Goal: Answer question/provide support: Share knowledge or assist other users

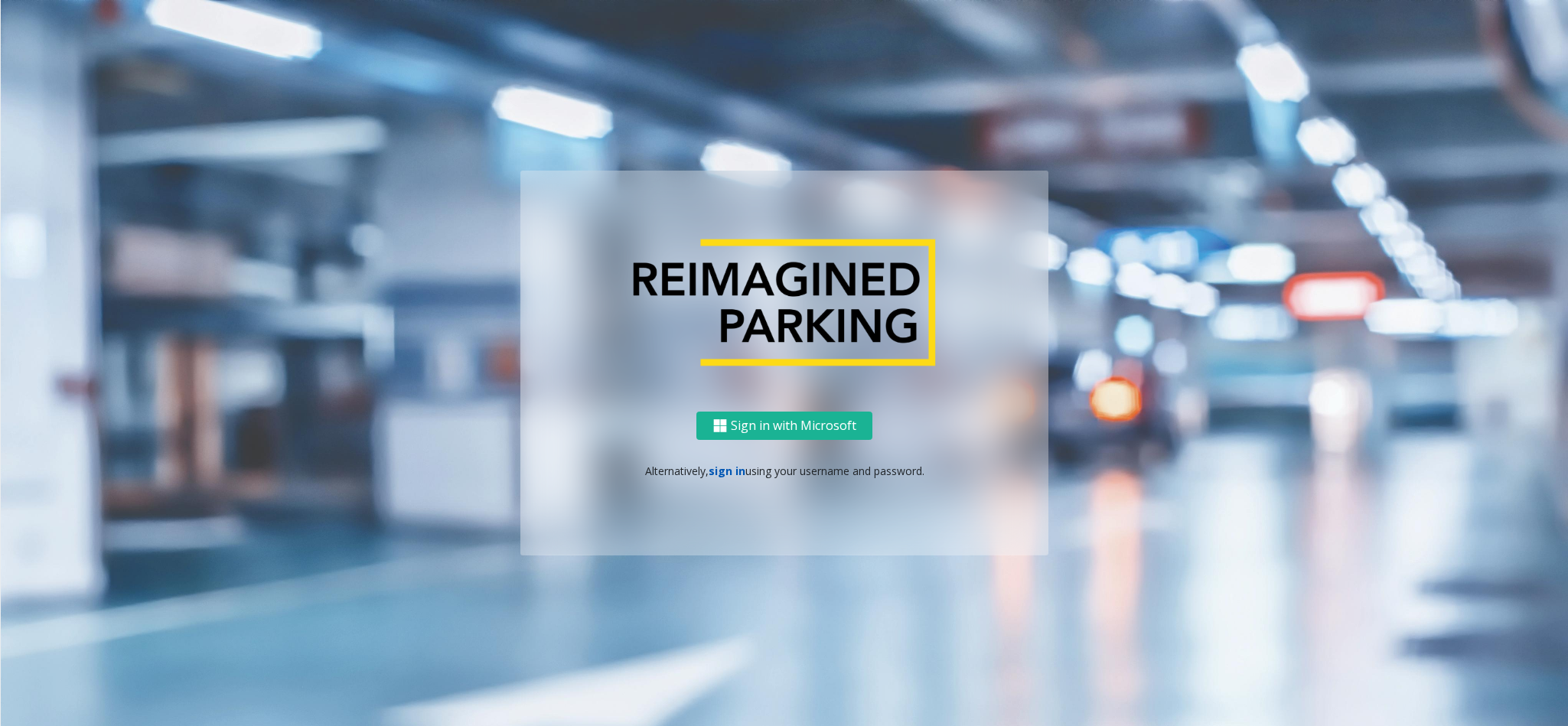
click at [714, 458] on link "sign in" at bounding box center [727, 471] width 37 height 15
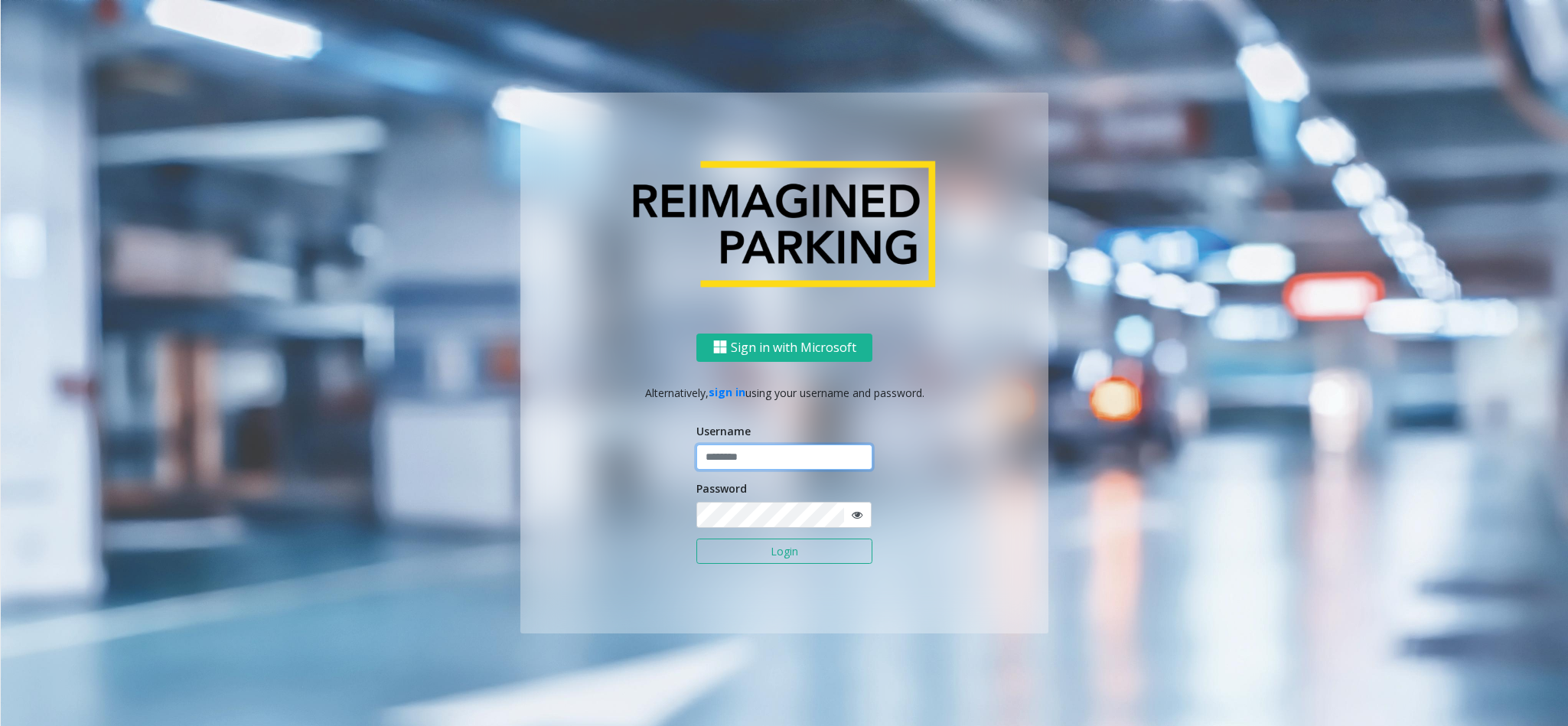
type input "**********"
click at [781, 458] on button "Login" at bounding box center [784, 552] width 176 height 26
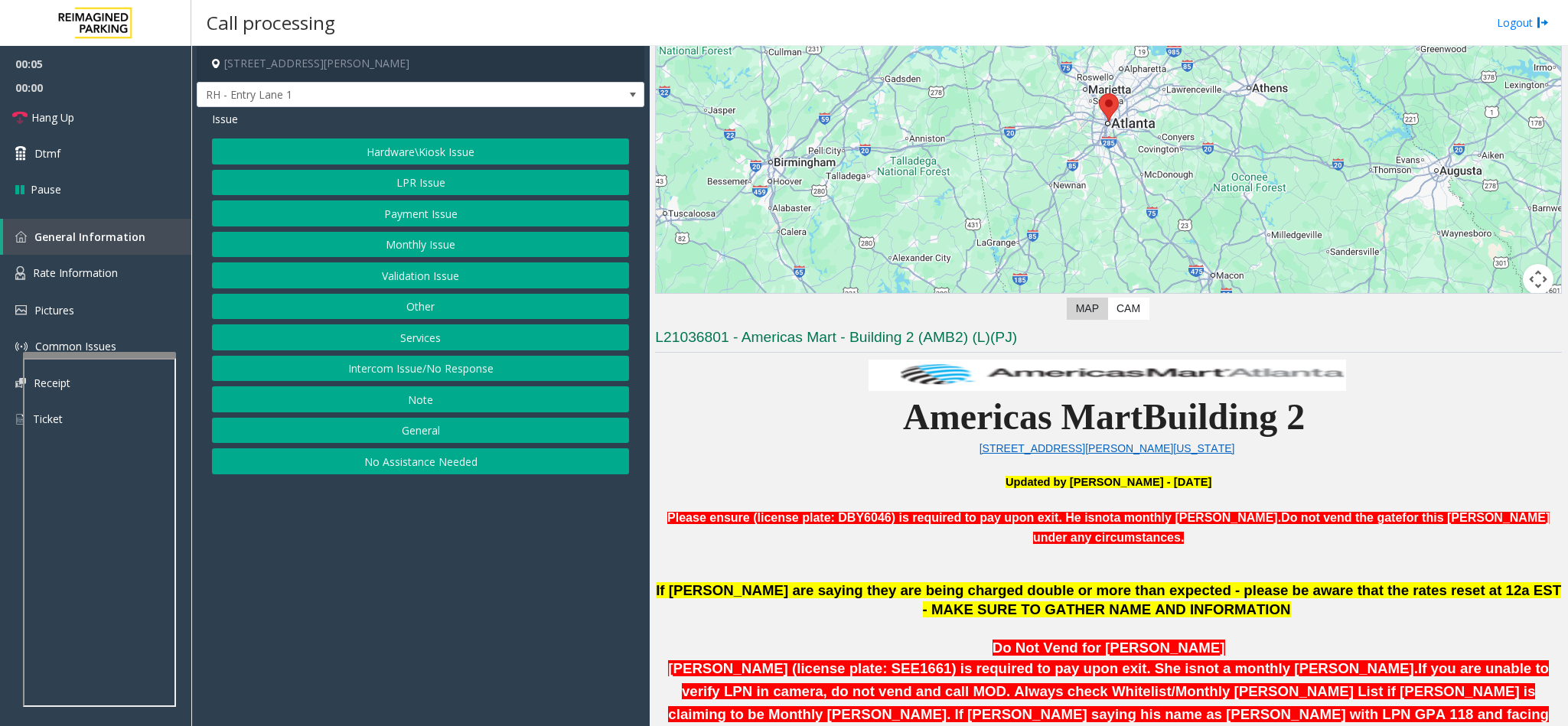
scroll to position [345, 0]
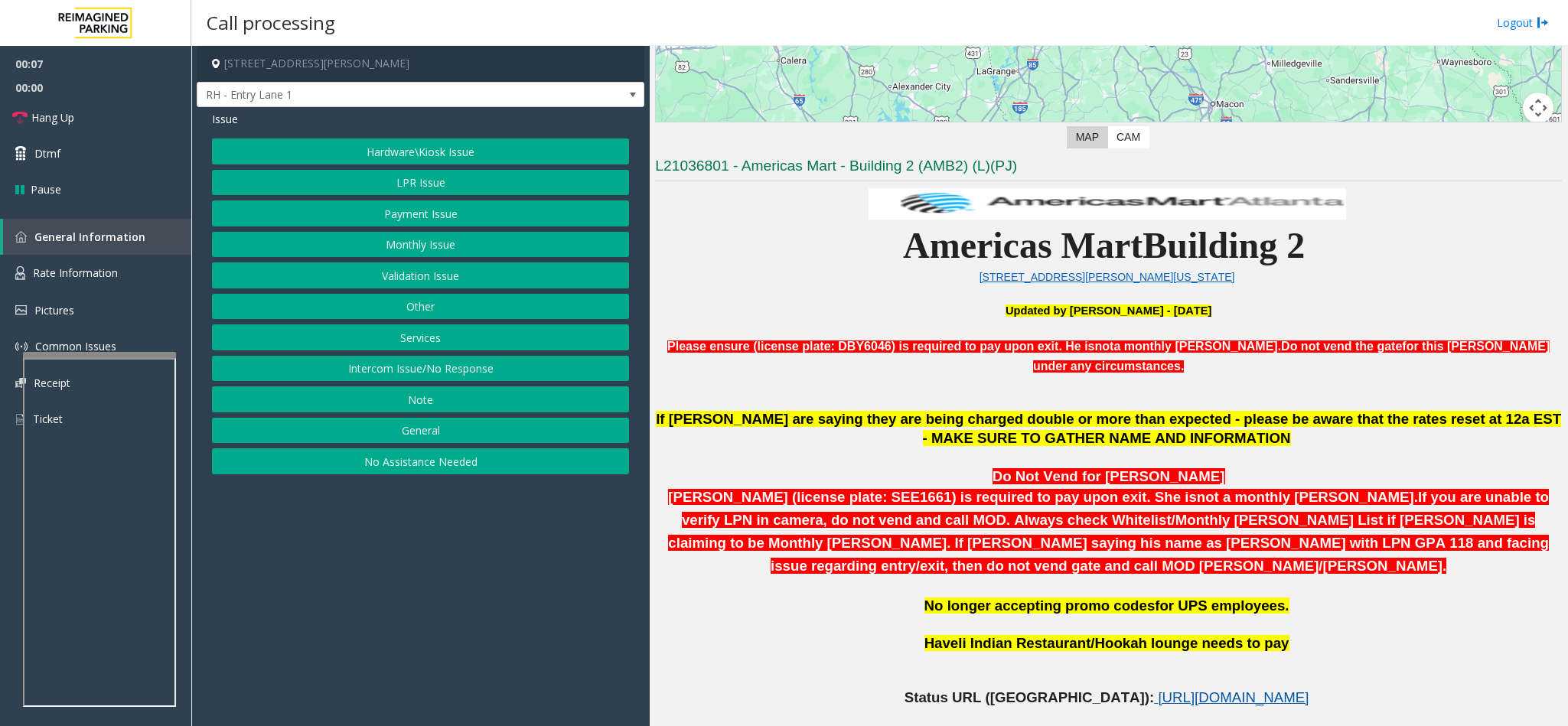
click at [1045, 458] on span "[URL][DOMAIN_NAME]" at bounding box center [1233, 697] width 151 height 16
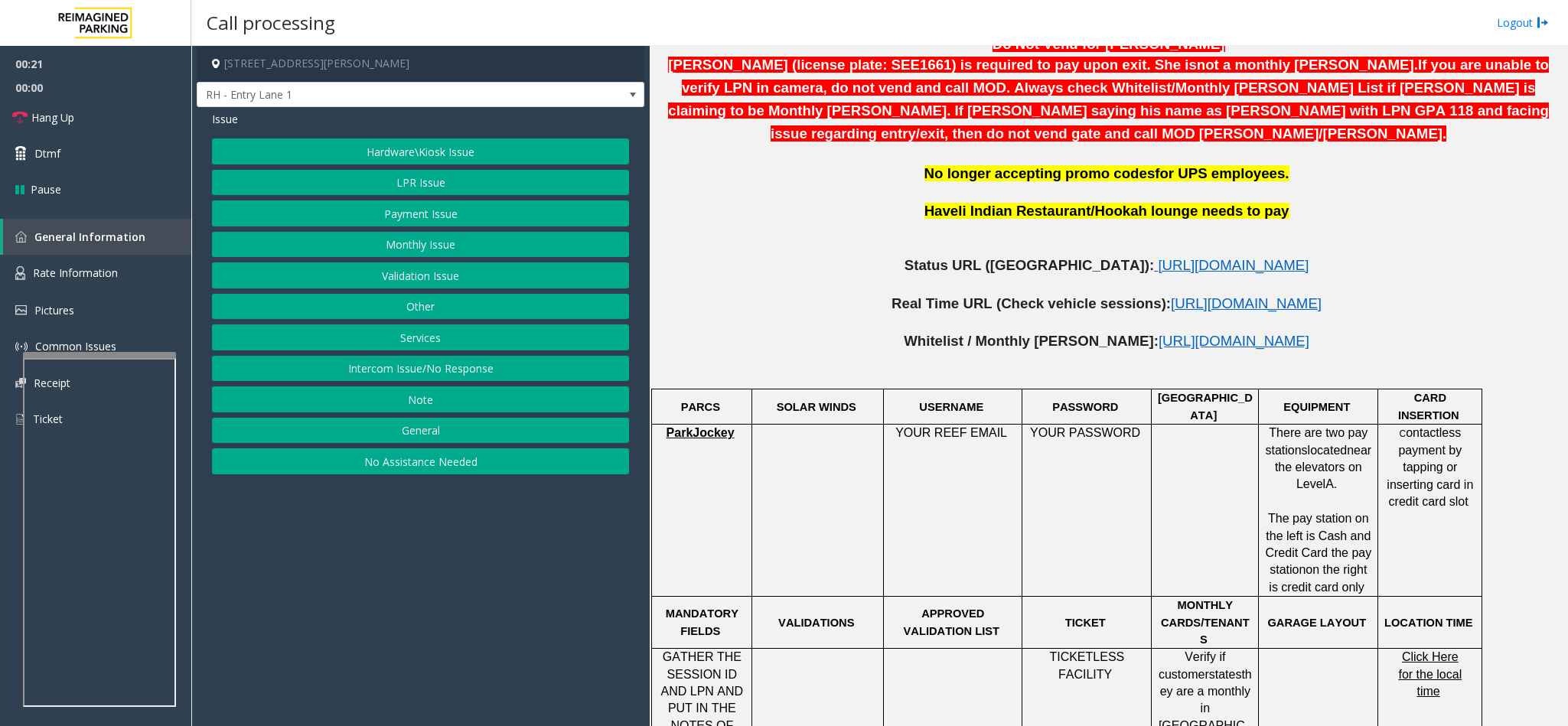
scroll to position [803, 0]
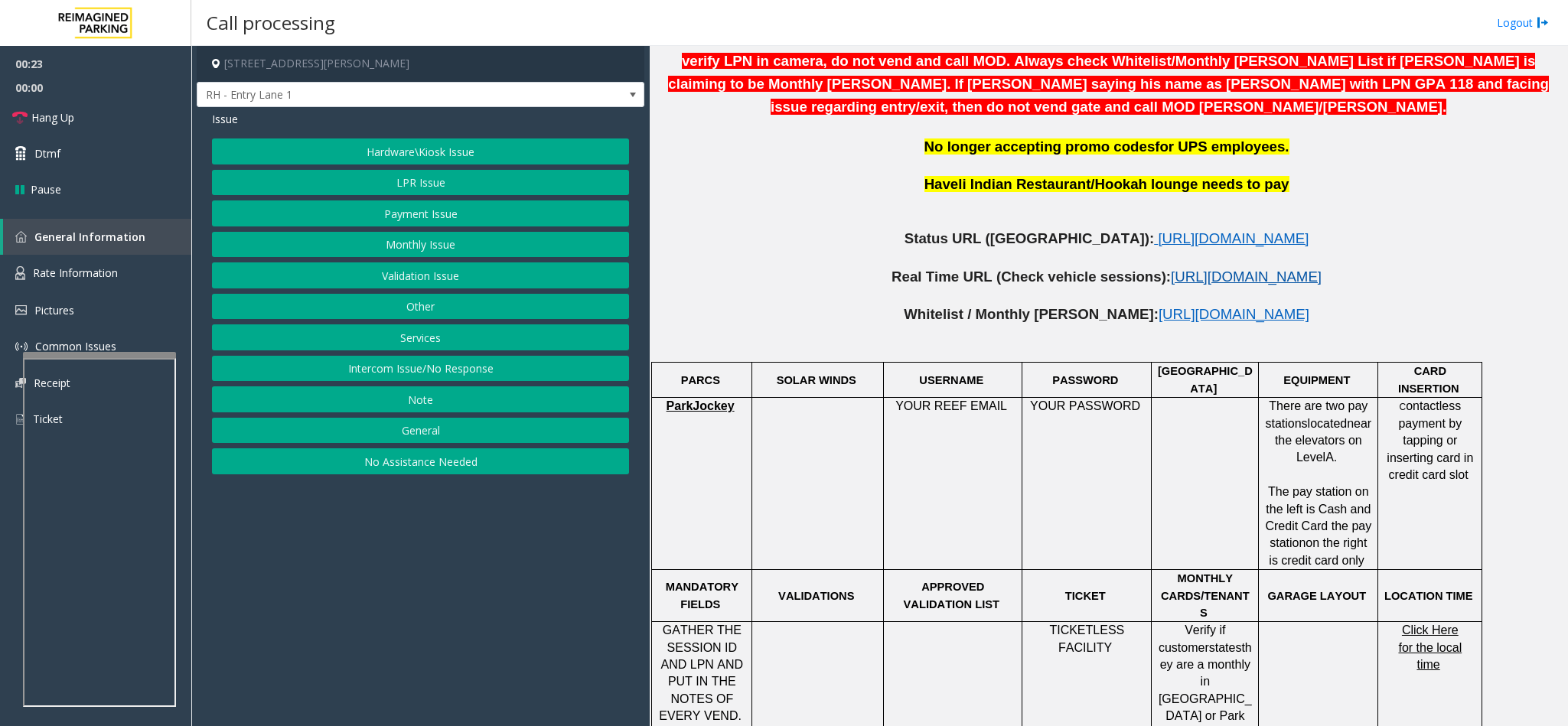
click at [1045, 268] on span "[URL][DOMAIN_NAME]" at bounding box center [1246, 276] width 151 height 16
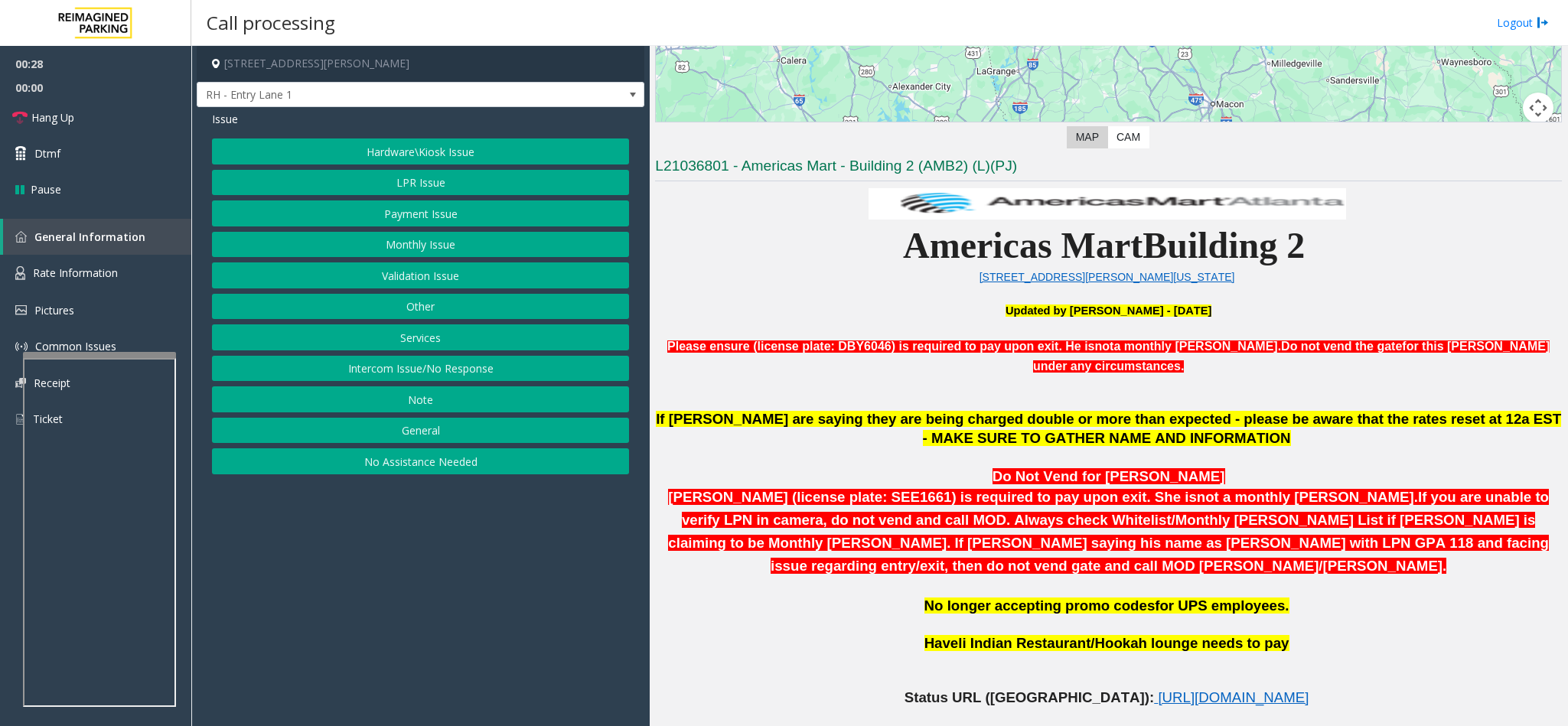
scroll to position [459, 0]
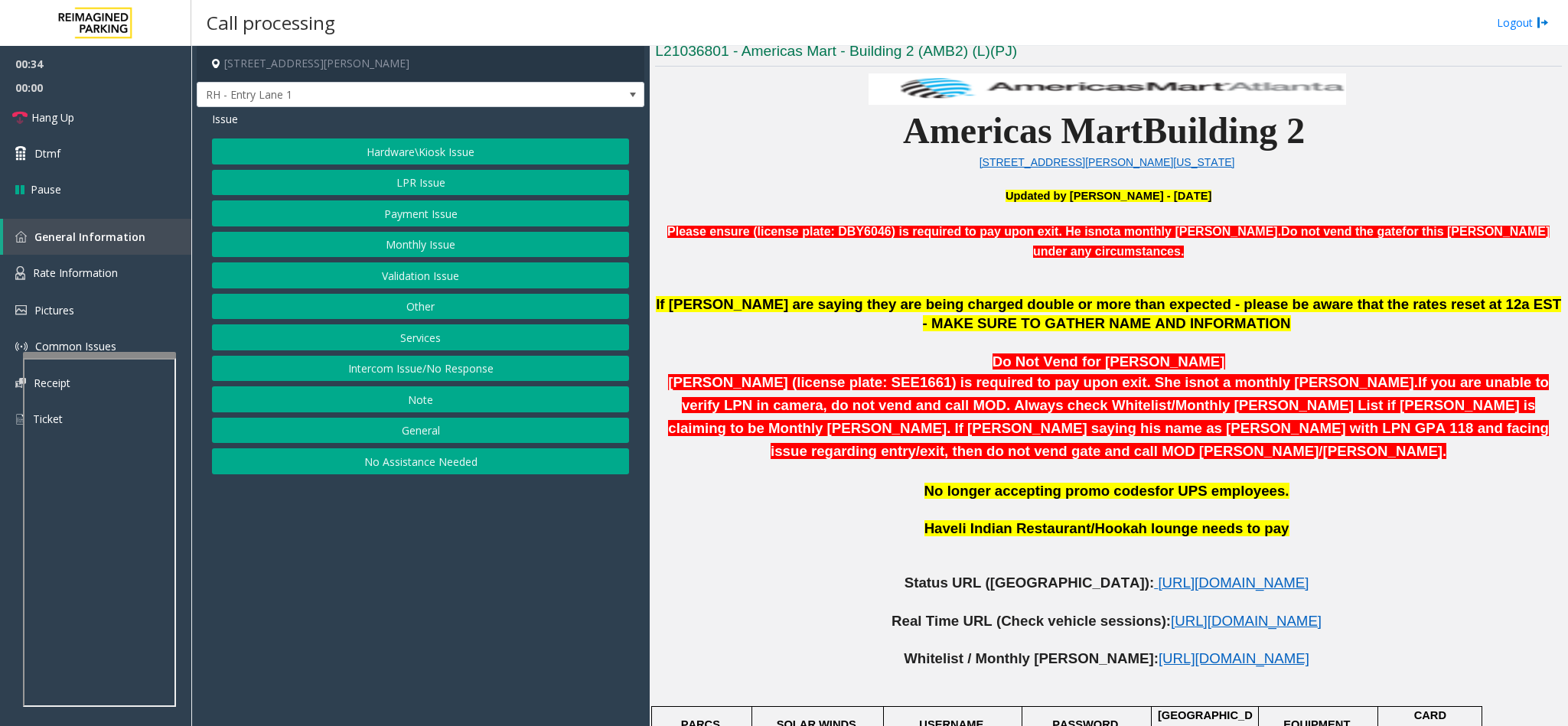
click at [389, 143] on button "Hardware\Kiosk Issue" at bounding box center [420, 152] width 417 height 26
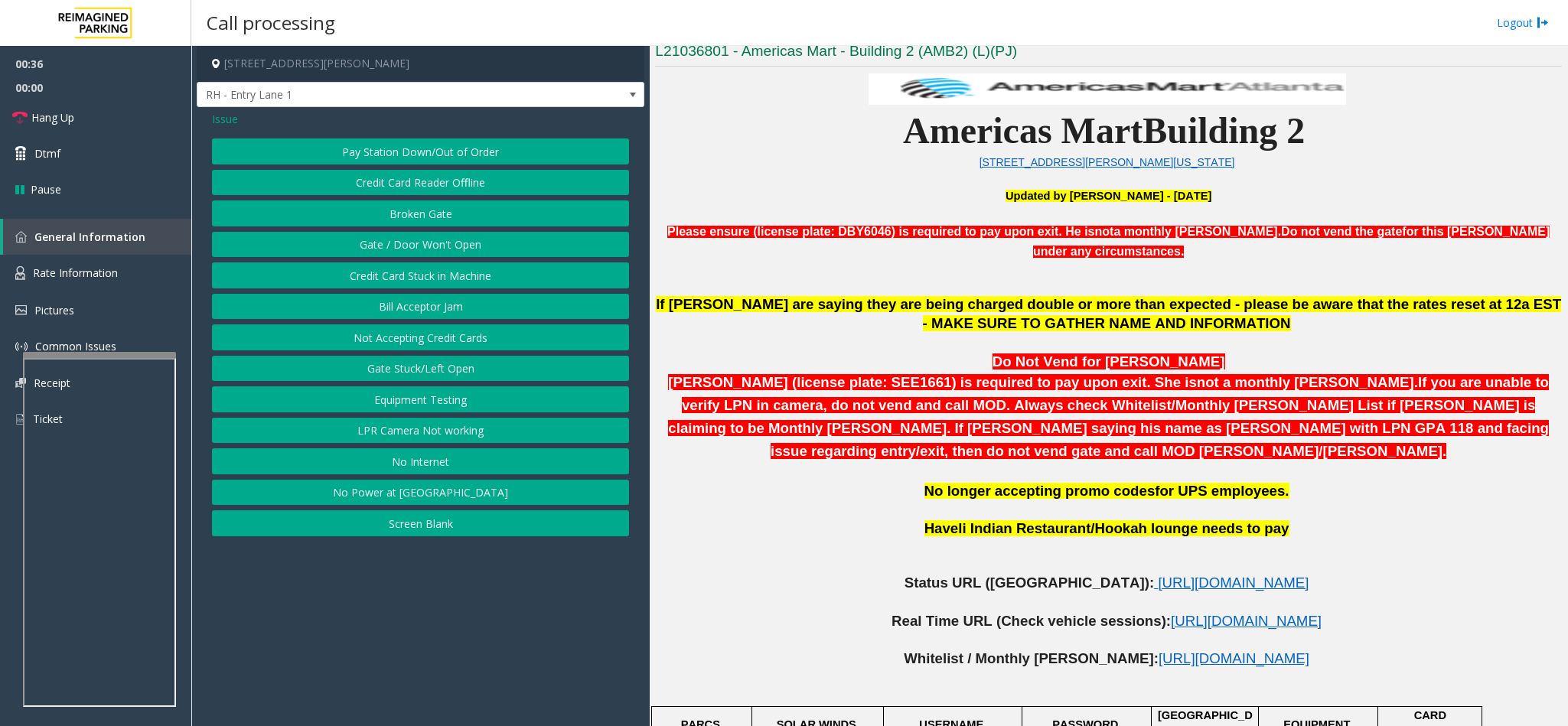
click at [389, 240] on button "Gate / Door Won't Open" at bounding box center [420, 245] width 417 height 26
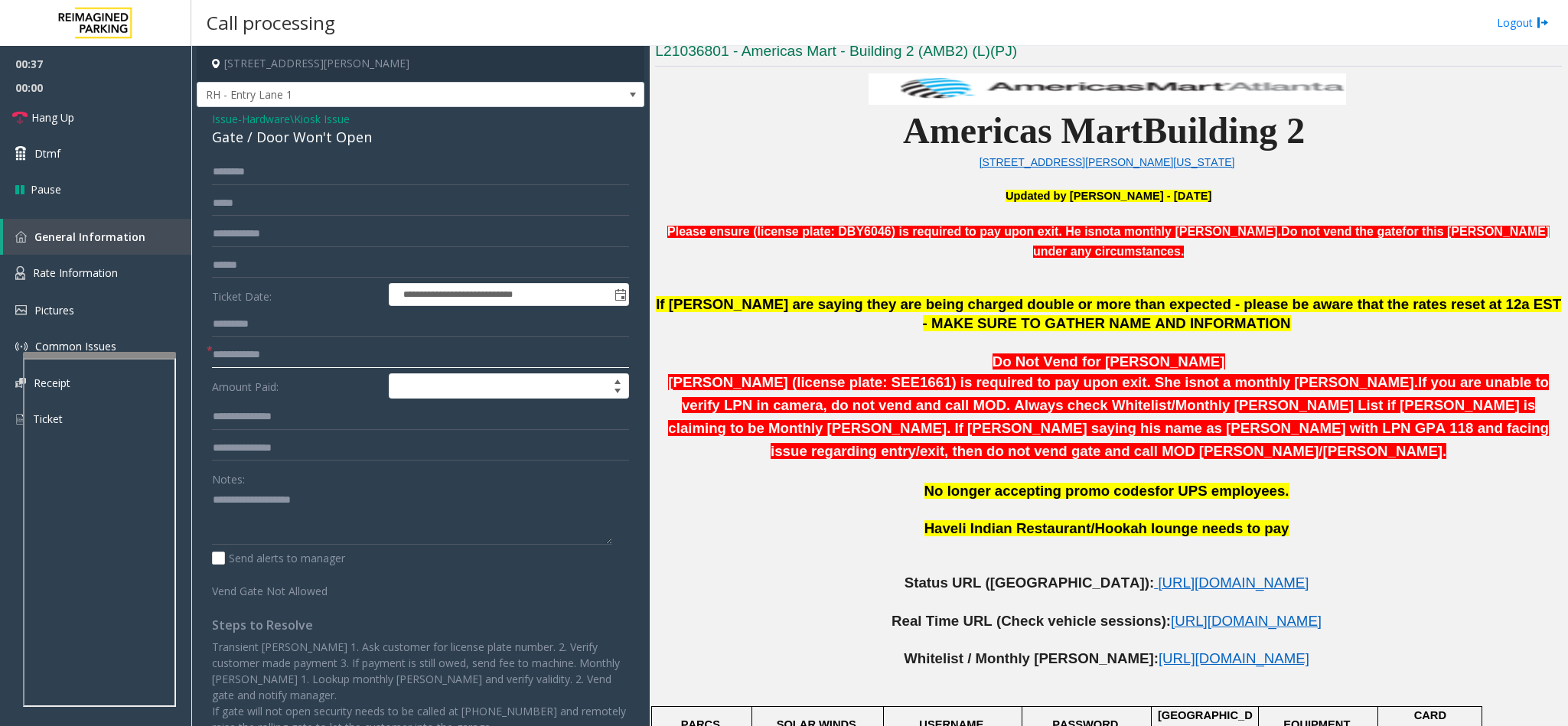
click at [226, 354] on input "text" at bounding box center [420, 355] width 417 height 26
type input "**"
click at [240, 458] on textarea at bounding box center [412, 516] width 400 height 57
type textarea "**********"
click at [233, 167] on input "text" at bounding box center [420, 172] width 417 height 26
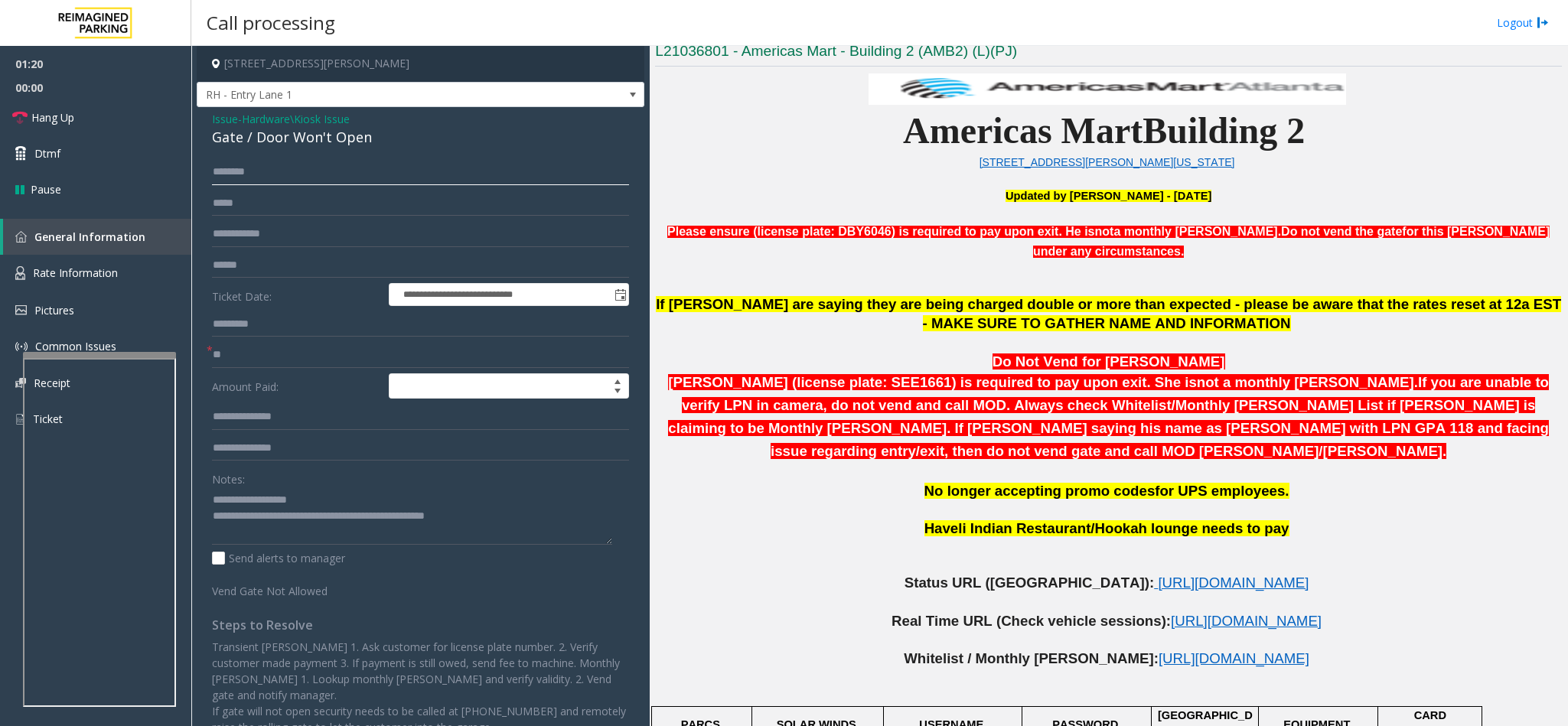
type input "********"
click at [336, 458] on textarea at bounding box center [412, 516] width 400 height 57
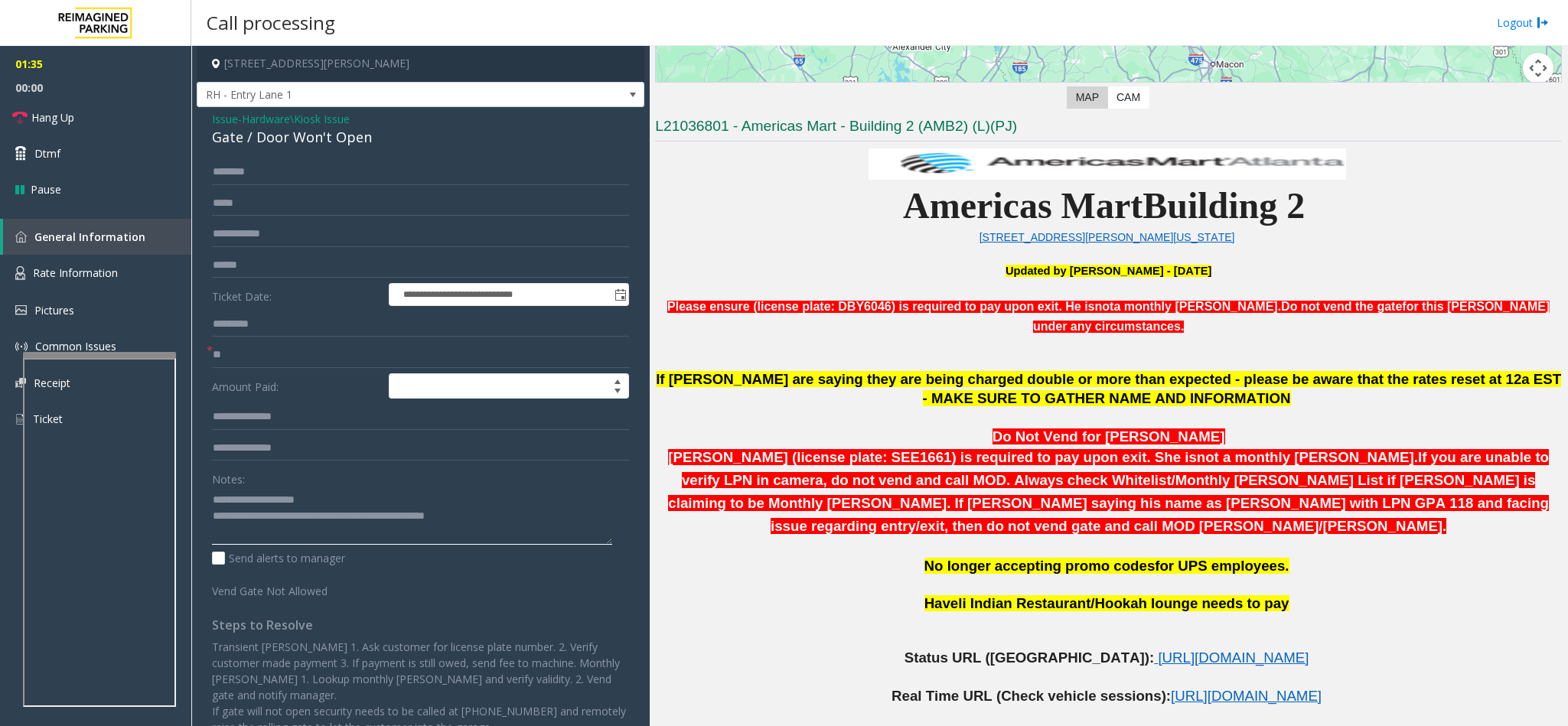
scroll to position [345, 0]
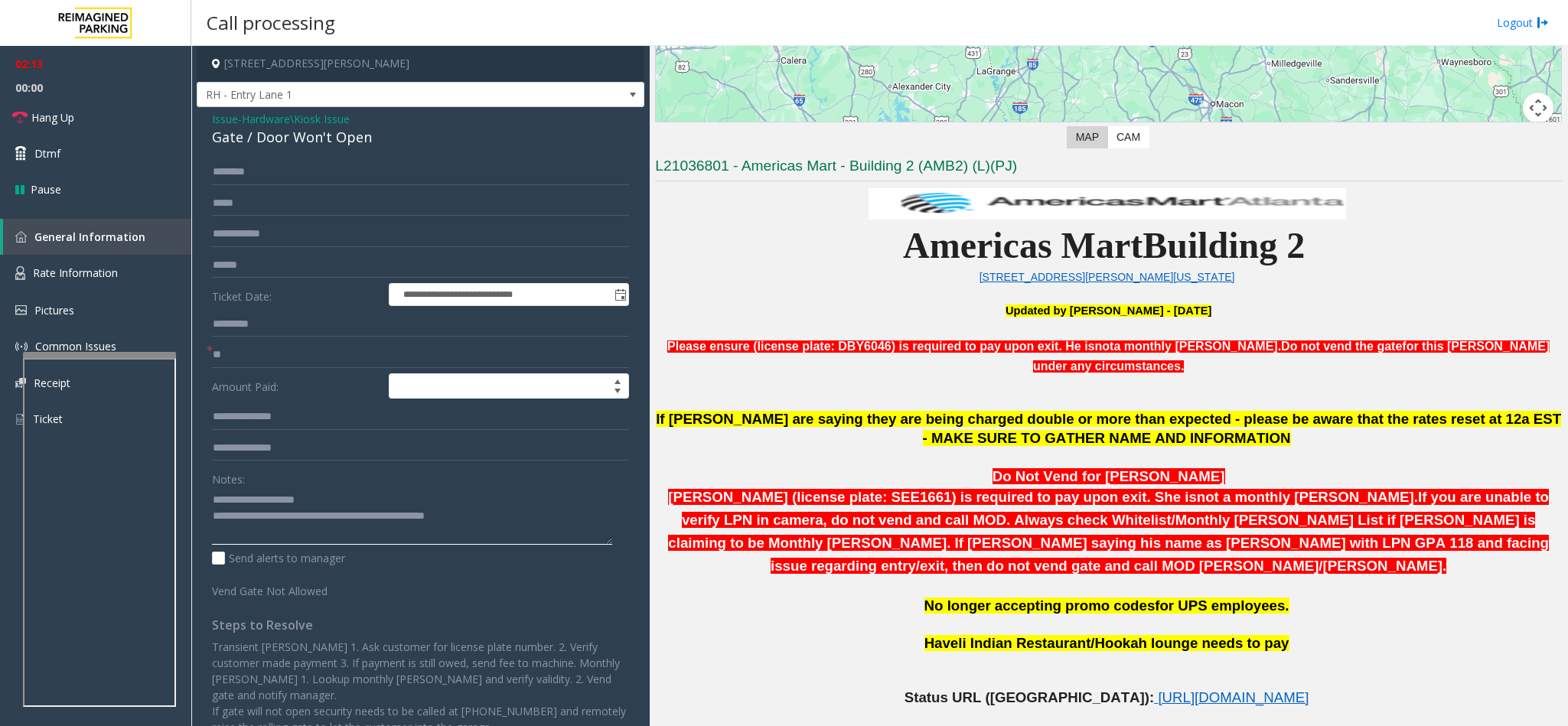
click at [513, 458] on textarea at bounding box center [412, 516] width 400 height 57
type textarea "**********"
click at [129, 116] on link "Hang Up" at bounding box center [95, 117] width 191 height 36
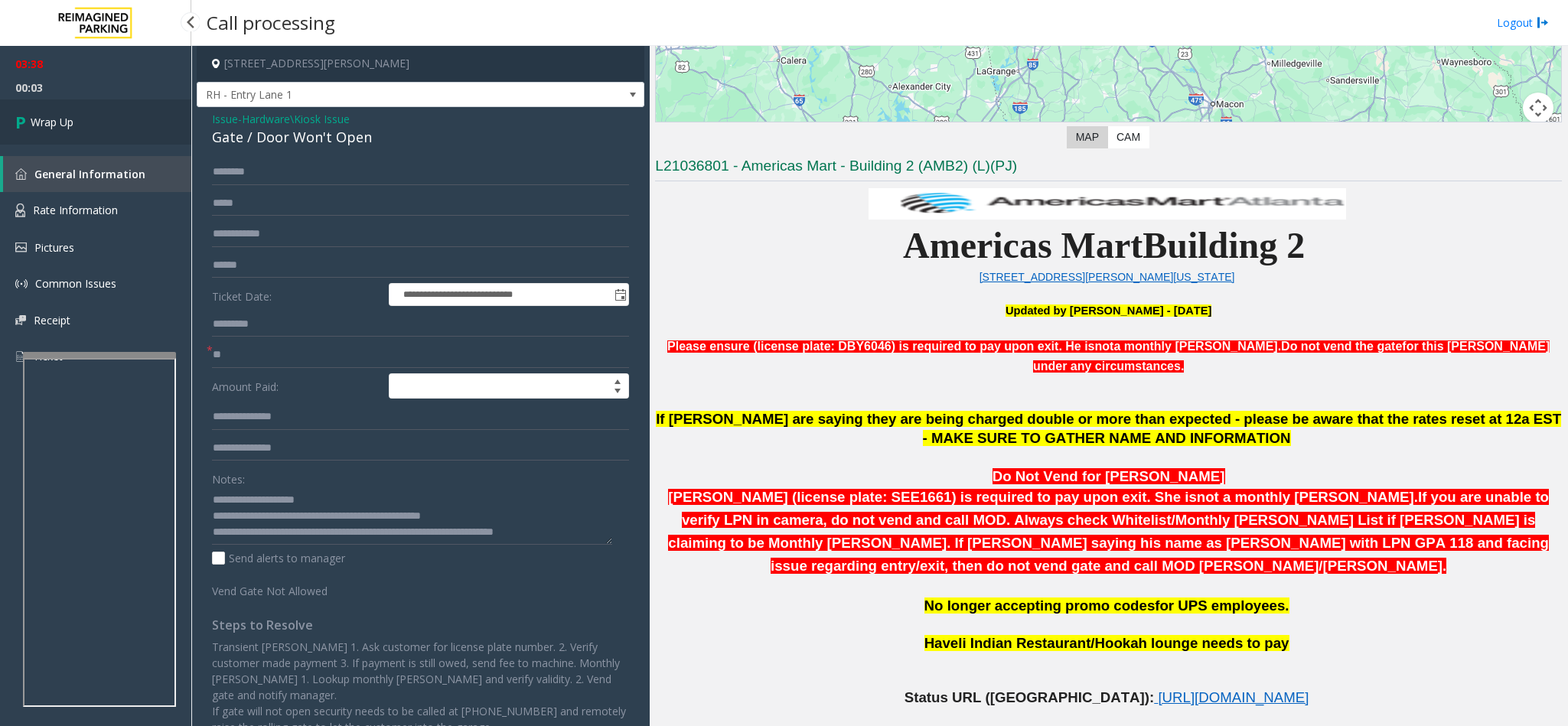
click at [129, 116] on link "Wrap Up" at bounding box center [95, 121] width 191 height 45
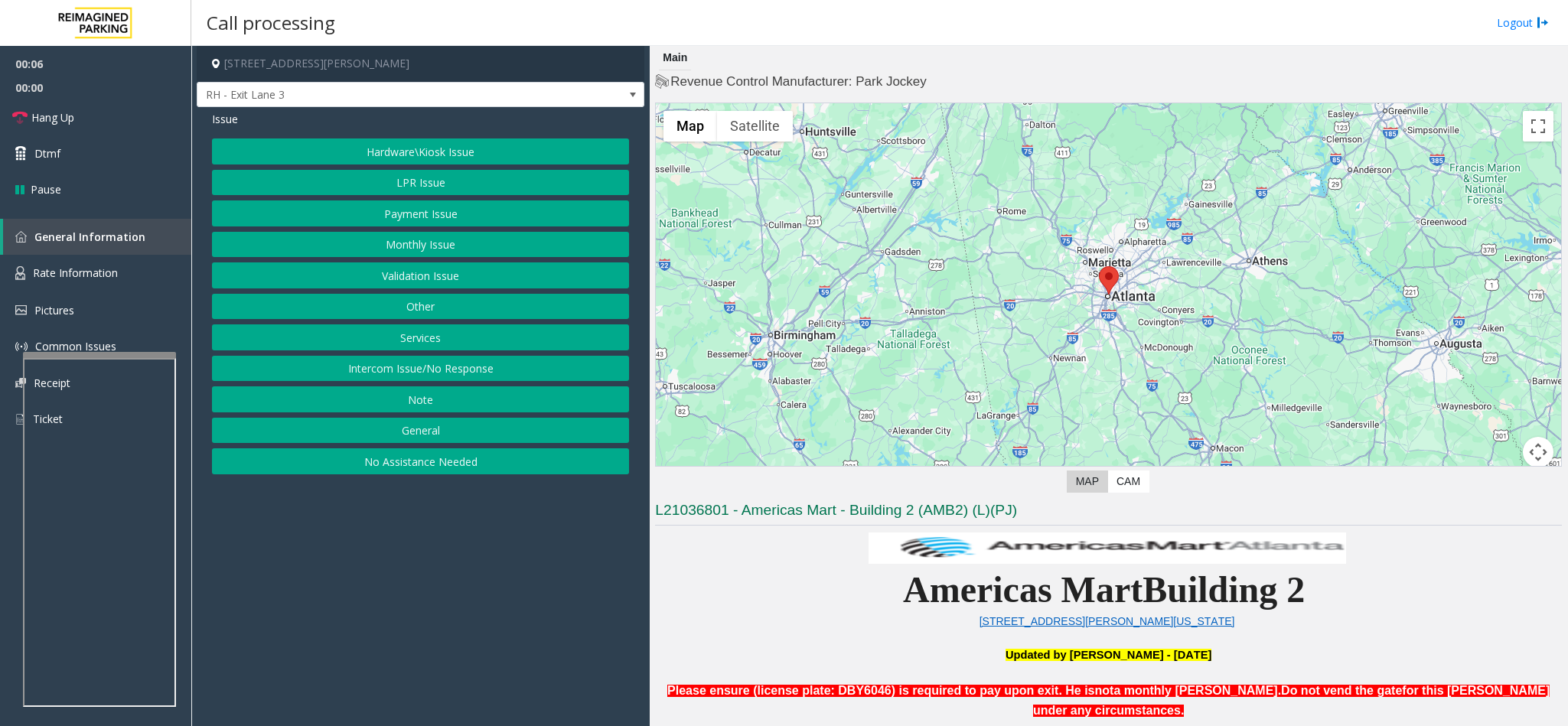
click at [400, 368] on button "Intercom Issue/No Response" at bounding box center [420, 369] width 417 height 26
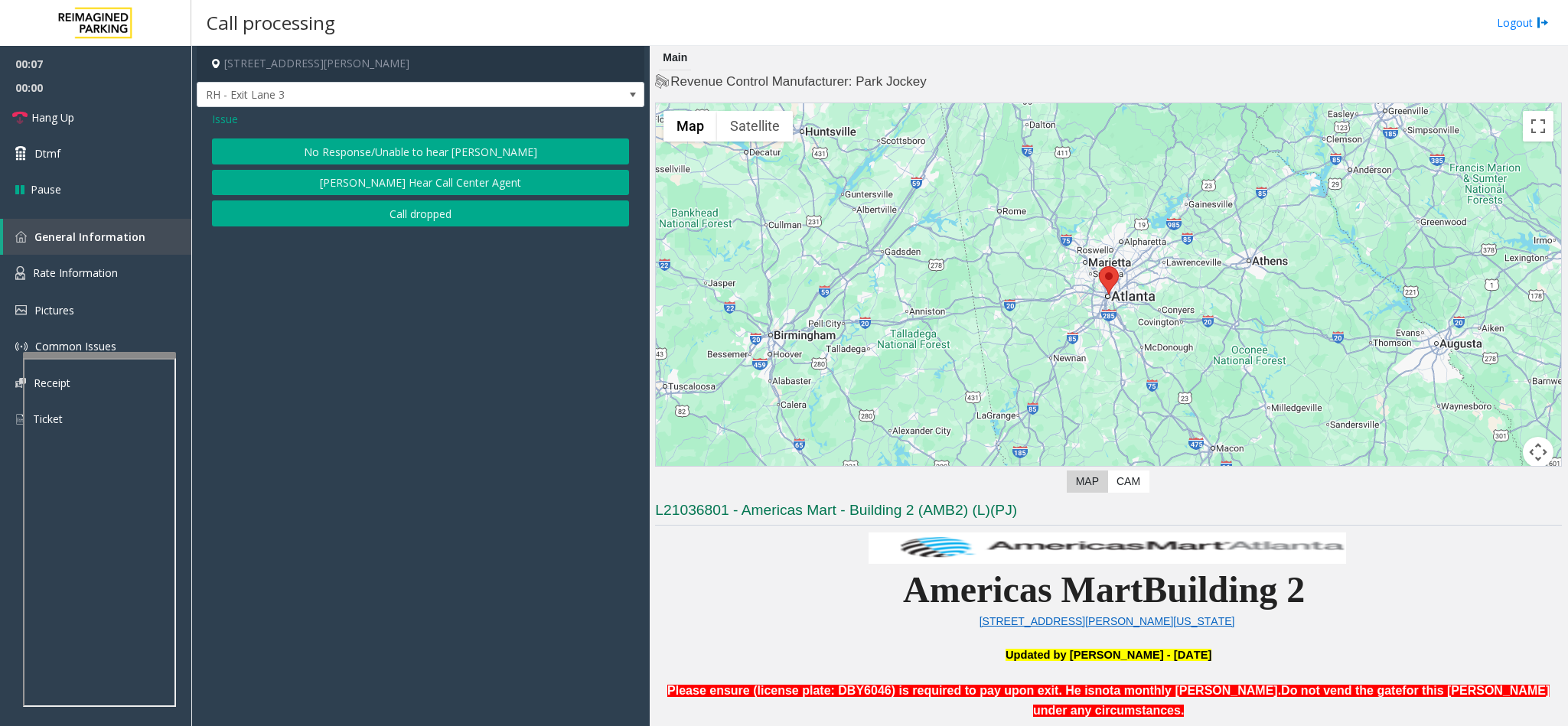
click at [382, 145] on button "No Response/Unable to hear [PERSON_NAME]" at bounding box center [420, 152] width 417 height 26
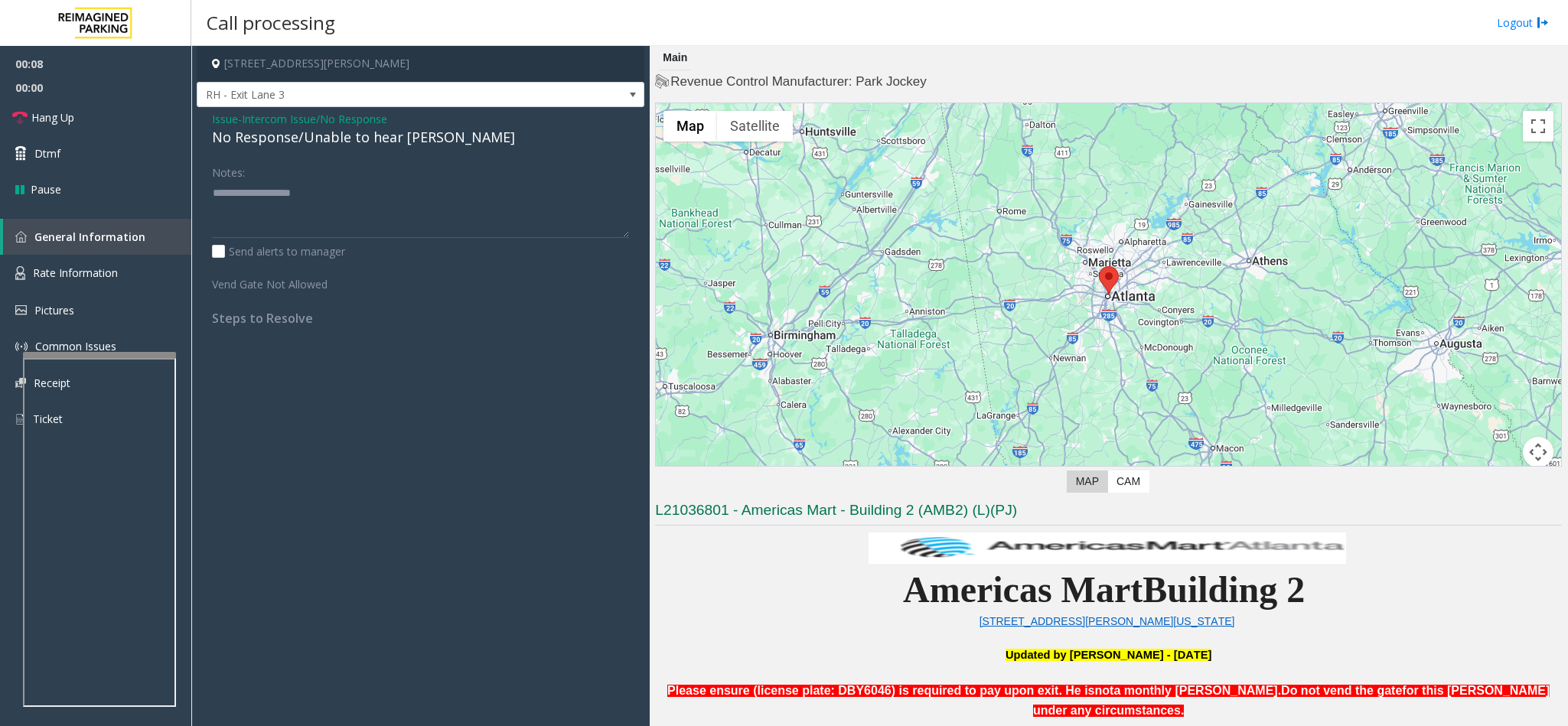
click at [258, 135] on div "No Response/Unable to hear [PERSON_NAME]" at bounding box center [420, 137] width 417 height 21
click at [414, 194] on textarea at bounding box center [420, 209] width 417 height 57
type textarea "**********"
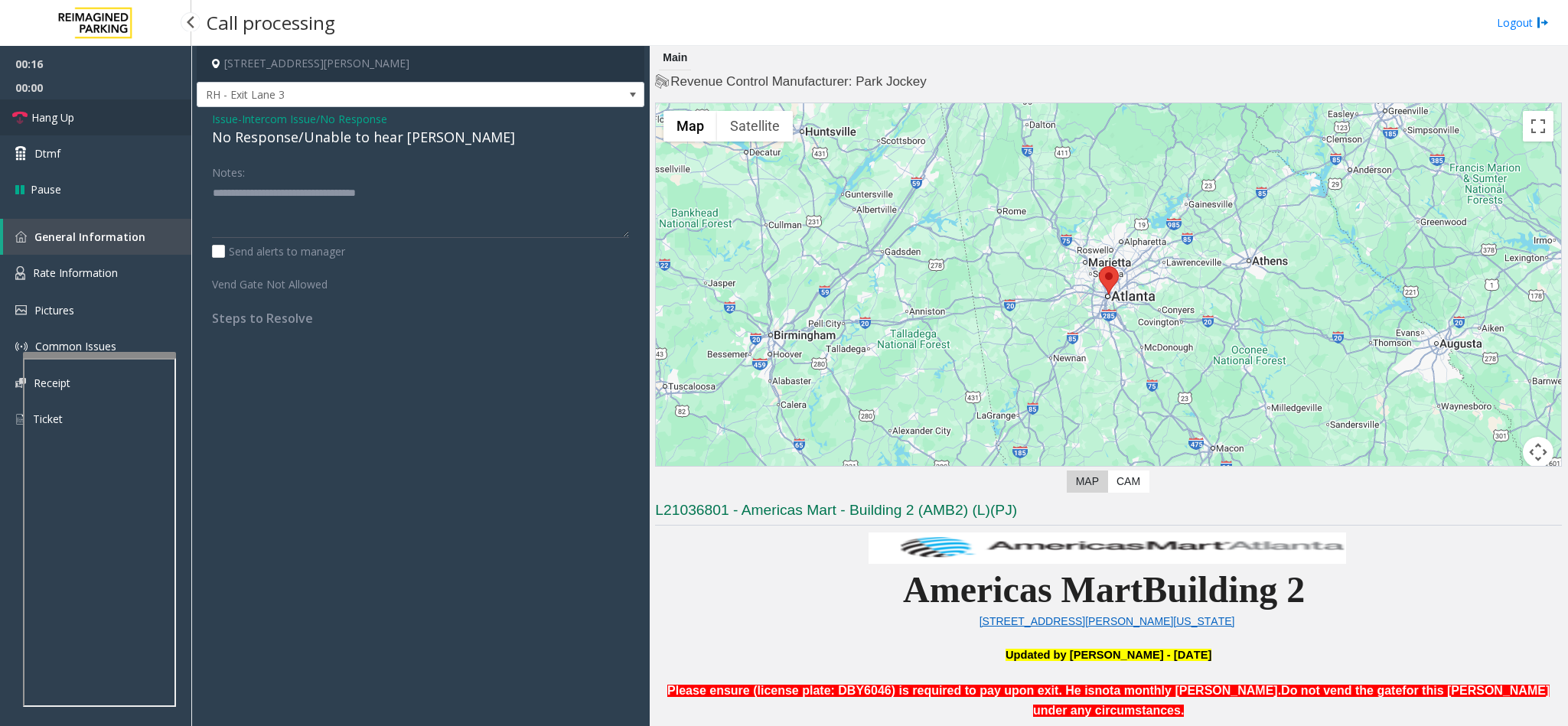
click at [62, 116] on span "Hang Up" at bounding box center [53, 117] width 43 height 16
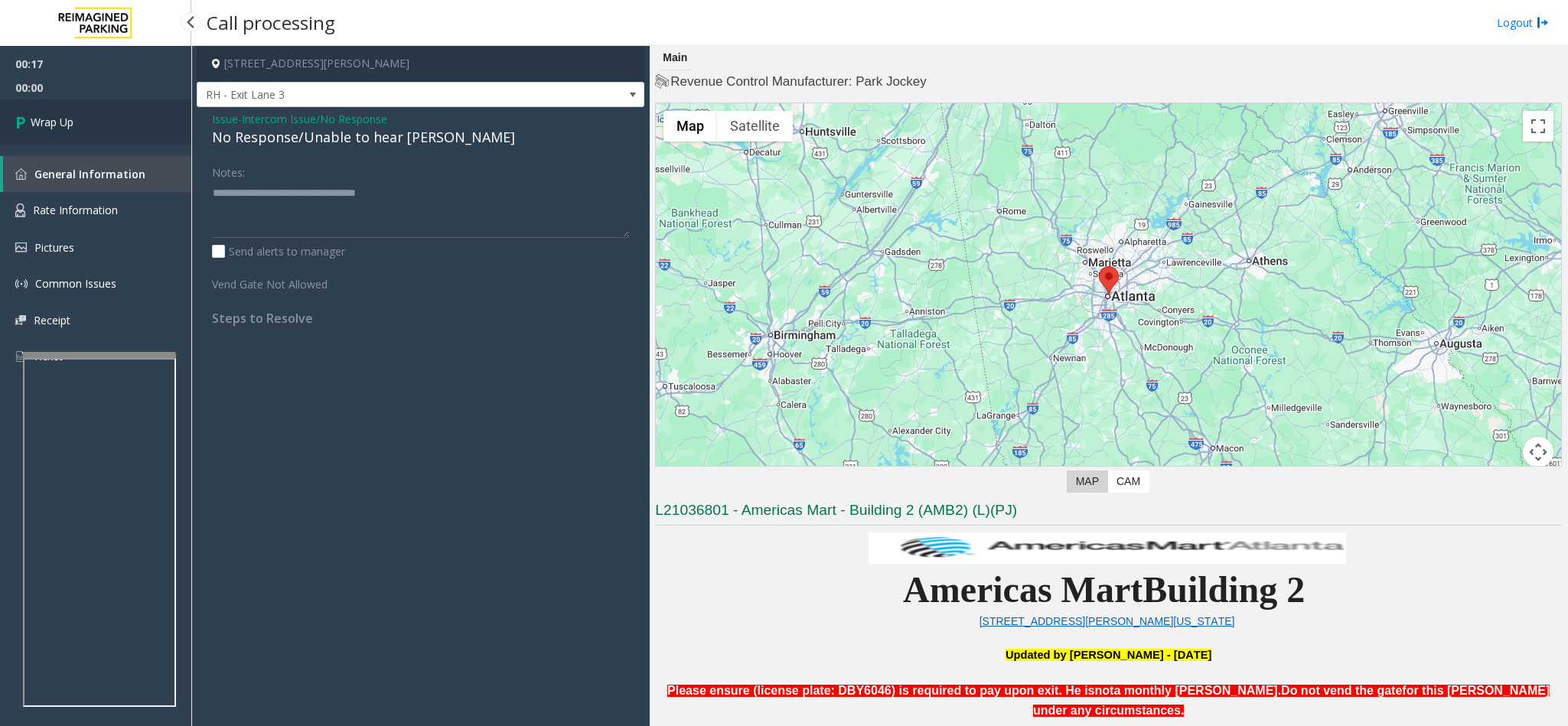
click at [62, 116] on span "Wrap Up" at bounding box center [52, 122] width 43 height 16
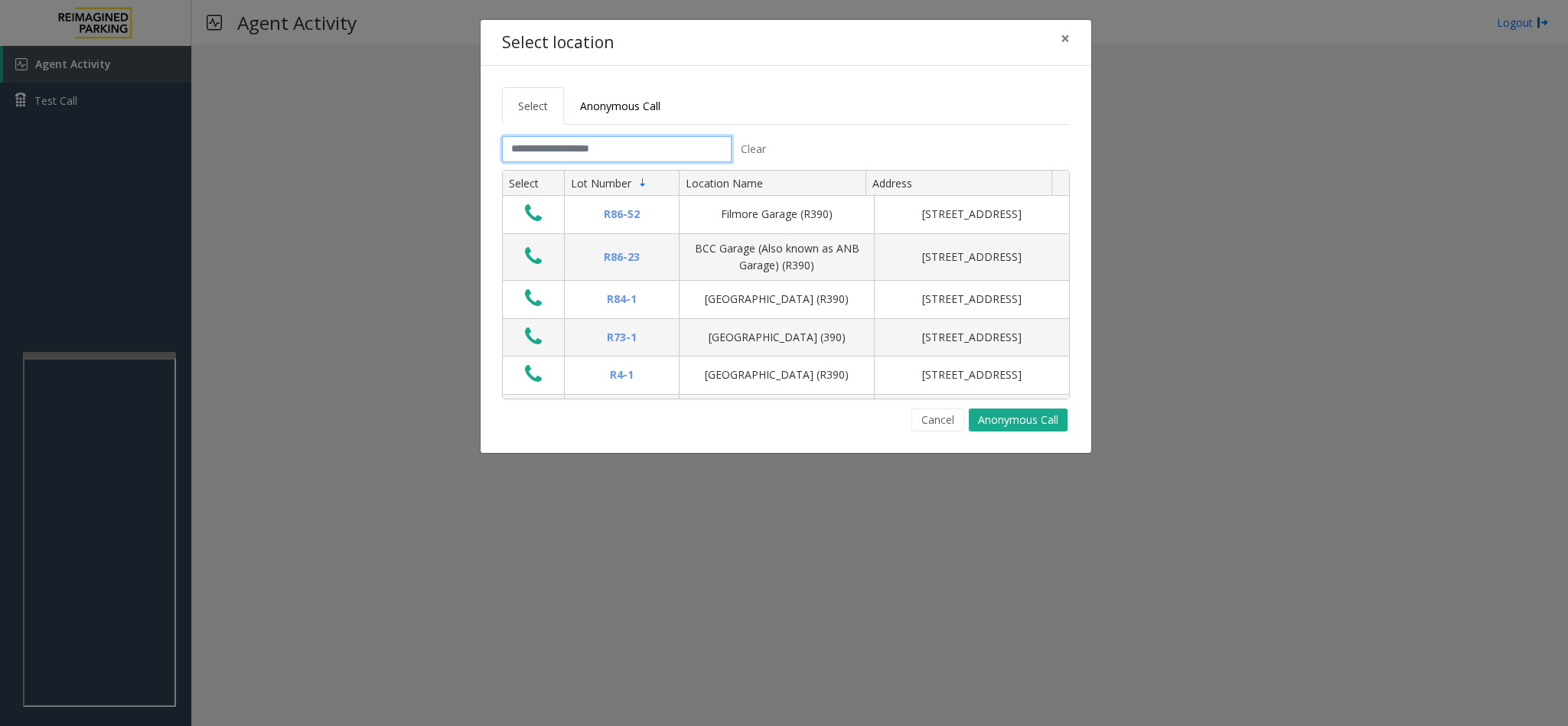
click at [574, 152] on input "text" at bounding box center [617, 149] width 230 height 26
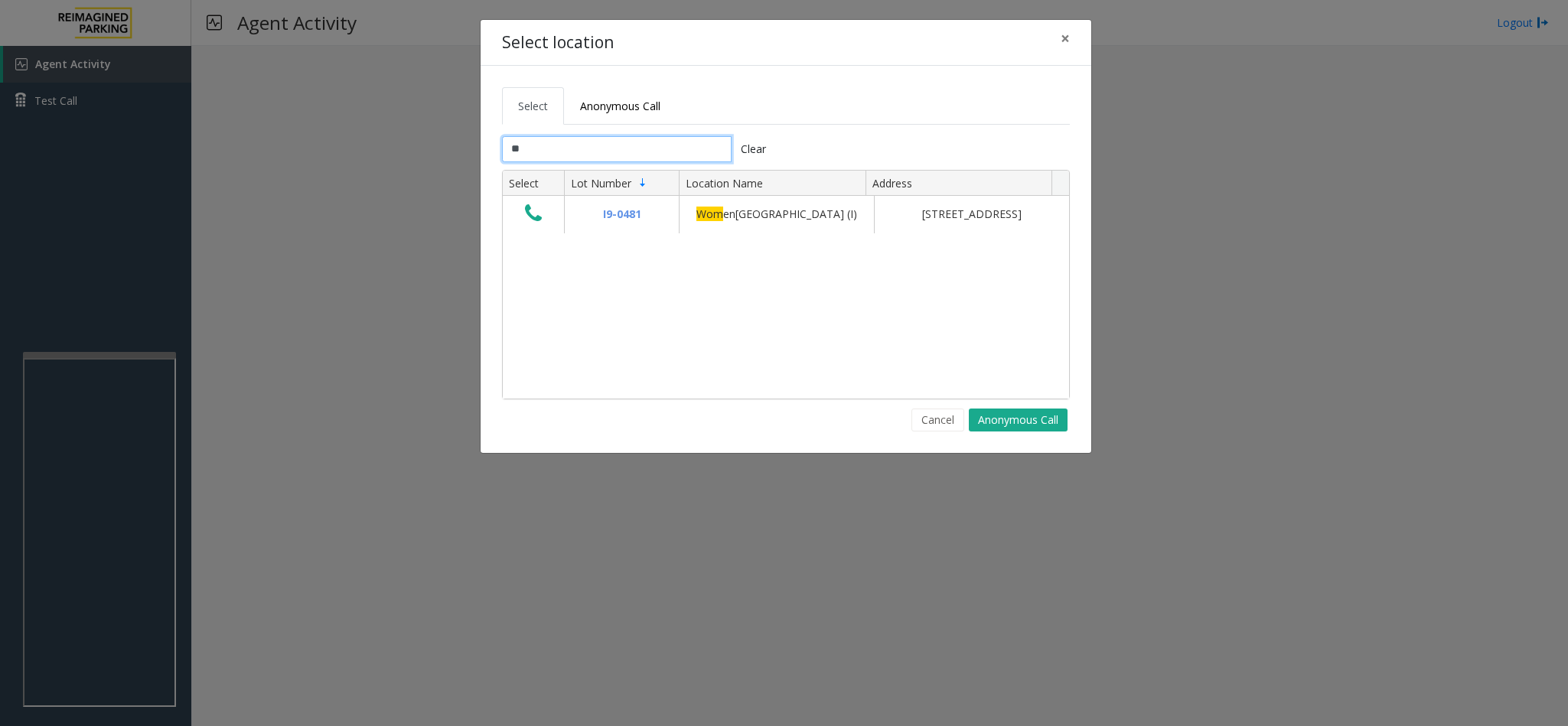
type input "*"
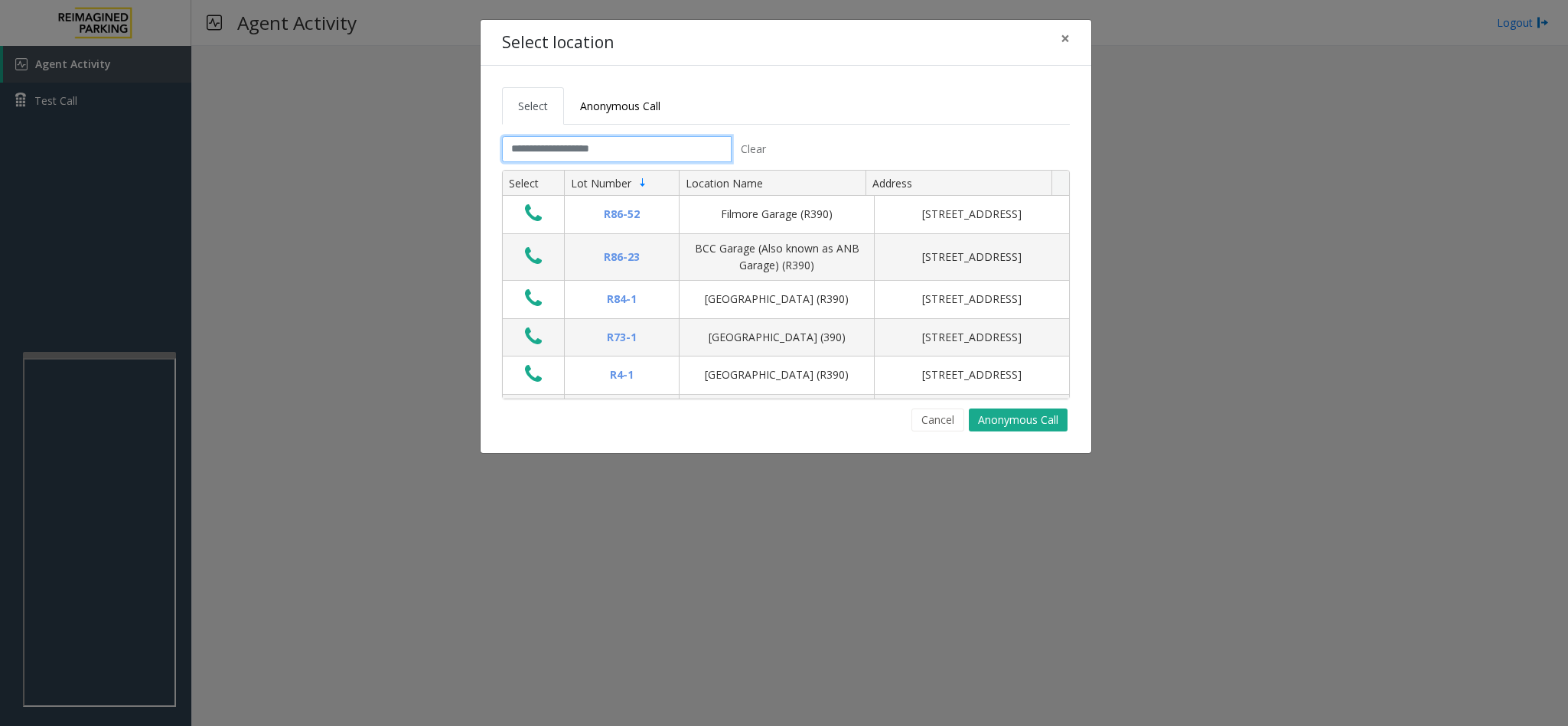
click at [570, 143] on input "text" at bounding box center [617, 149] width 230 height 26
click at [1045, 37] on span "×" at bounding box center [1065, 39] width 9 height 21
click at [535, 145] on input "text" at bounding box center [617, 149] width 230 height 26
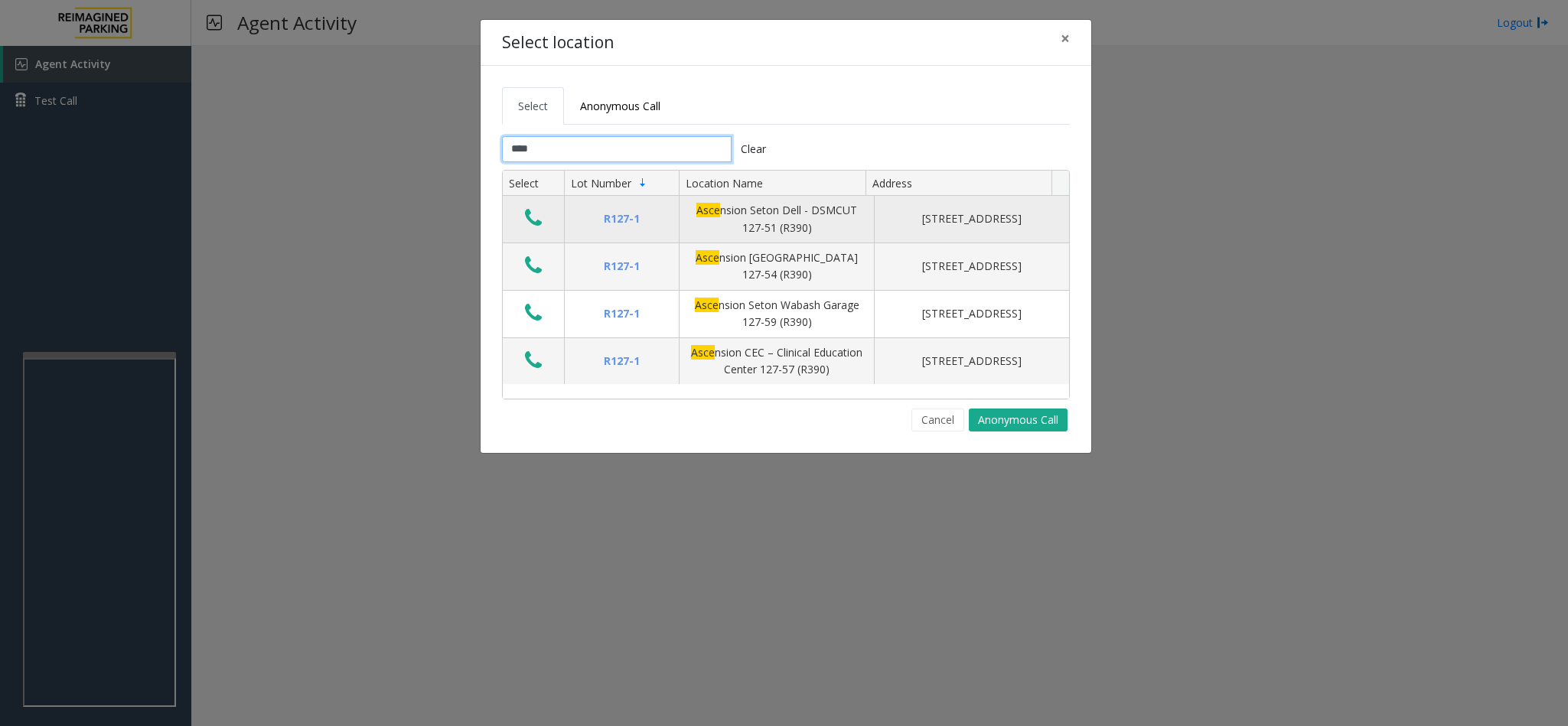
type input "****"
click at [535, 221] on icon "Data table" at bounding box center [533, 218] width 17 height 21
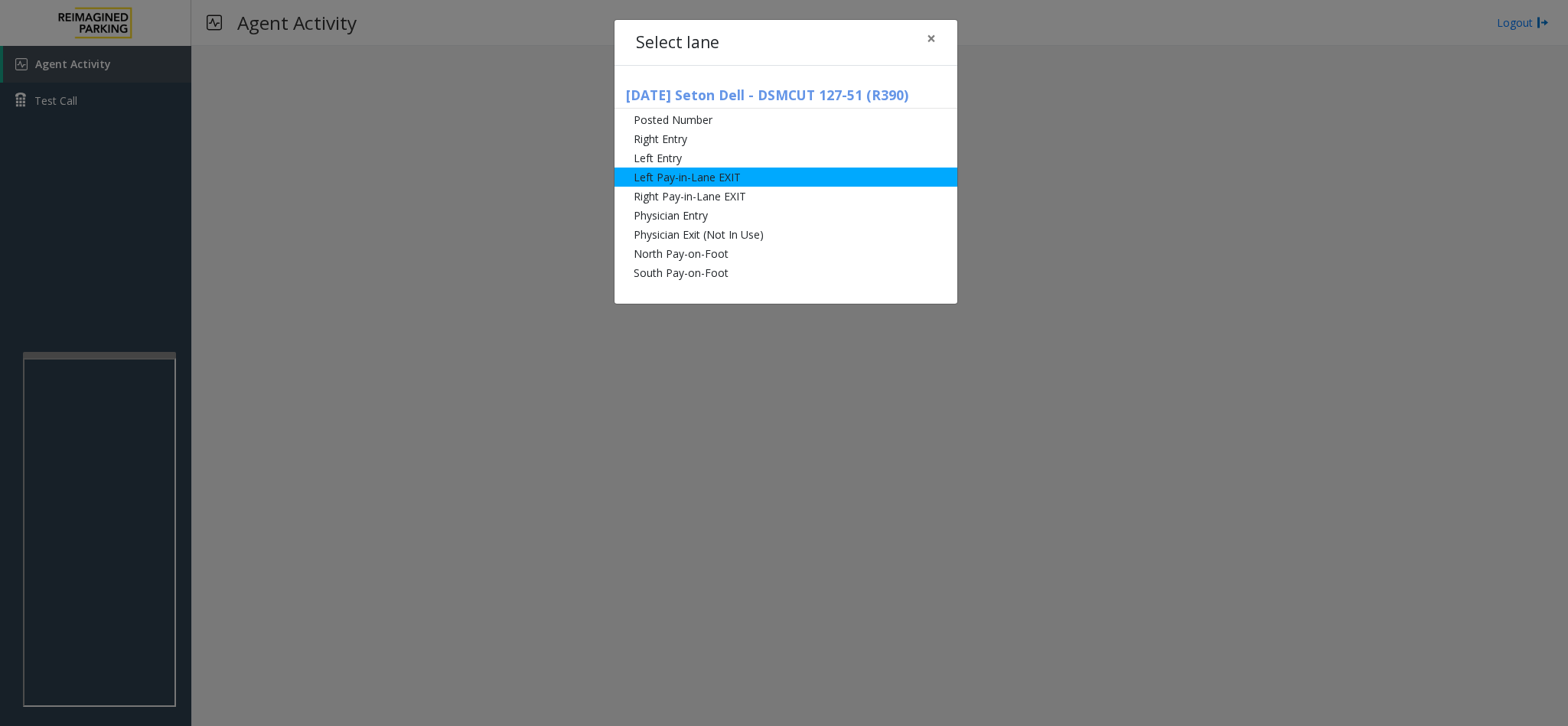
click at [768, 177] on li "Left Pay-in-Lane EXIT" at bounding box center [786, 176] width 343 height 19
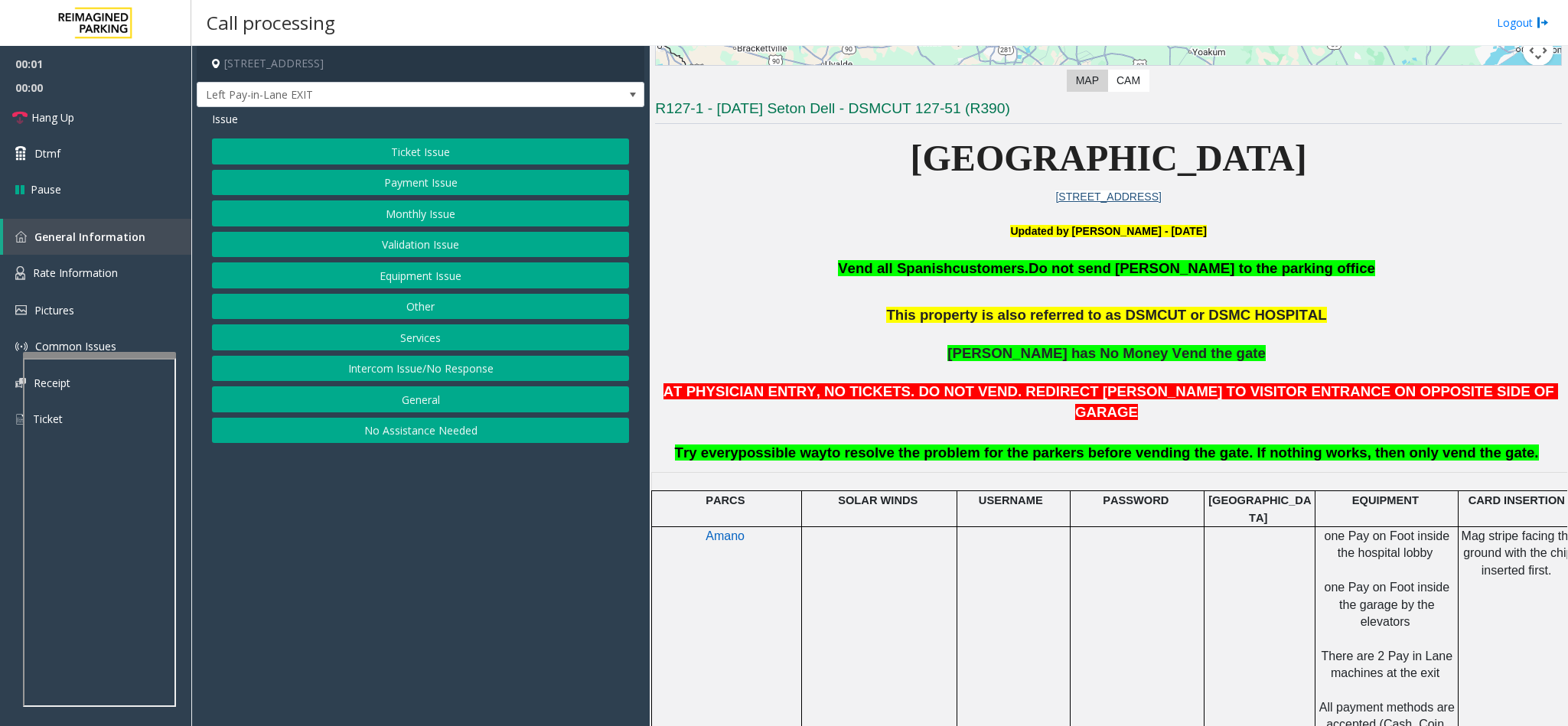
scroll to position [459, 0]
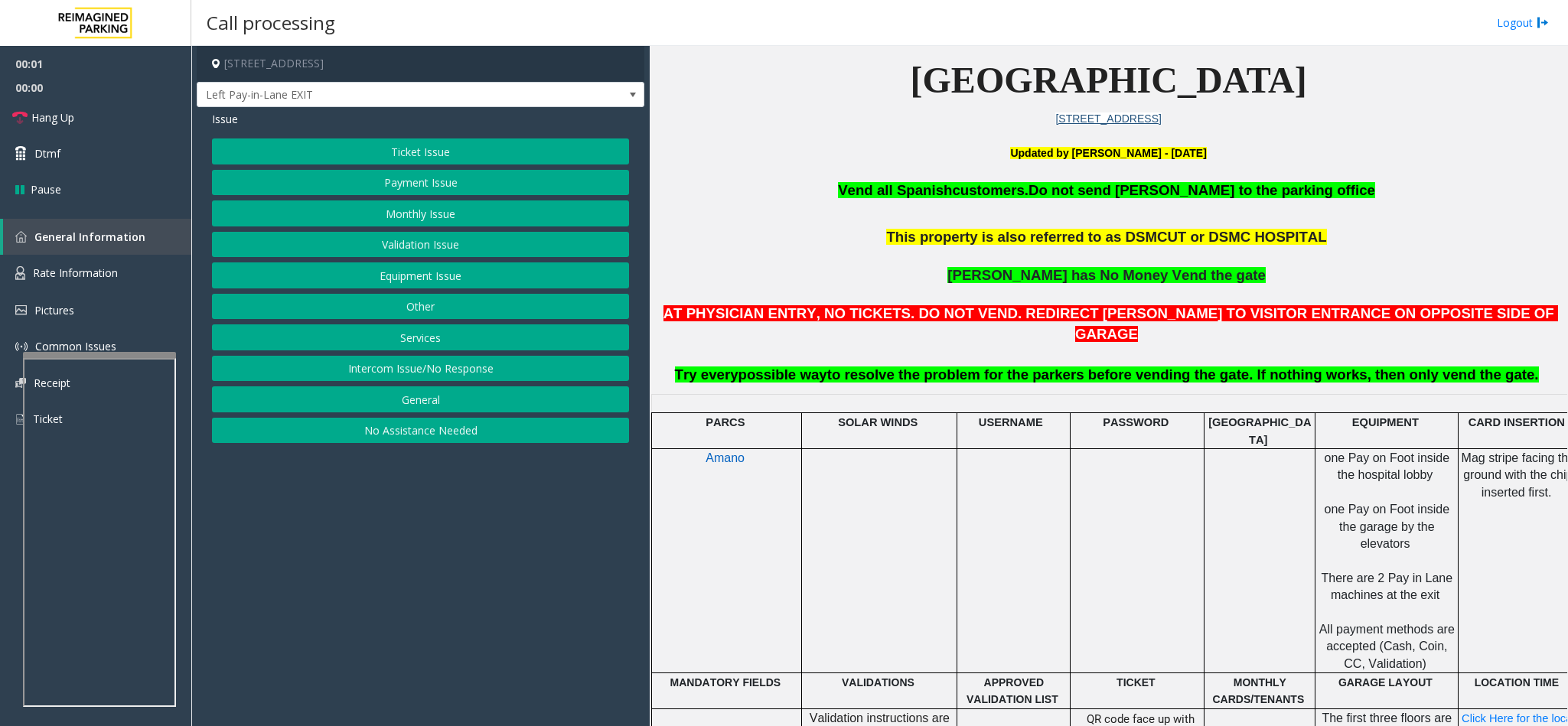
click at [462, 158] on button "Ticket Issue" at bounding box center [420, 152] width 417 height 26
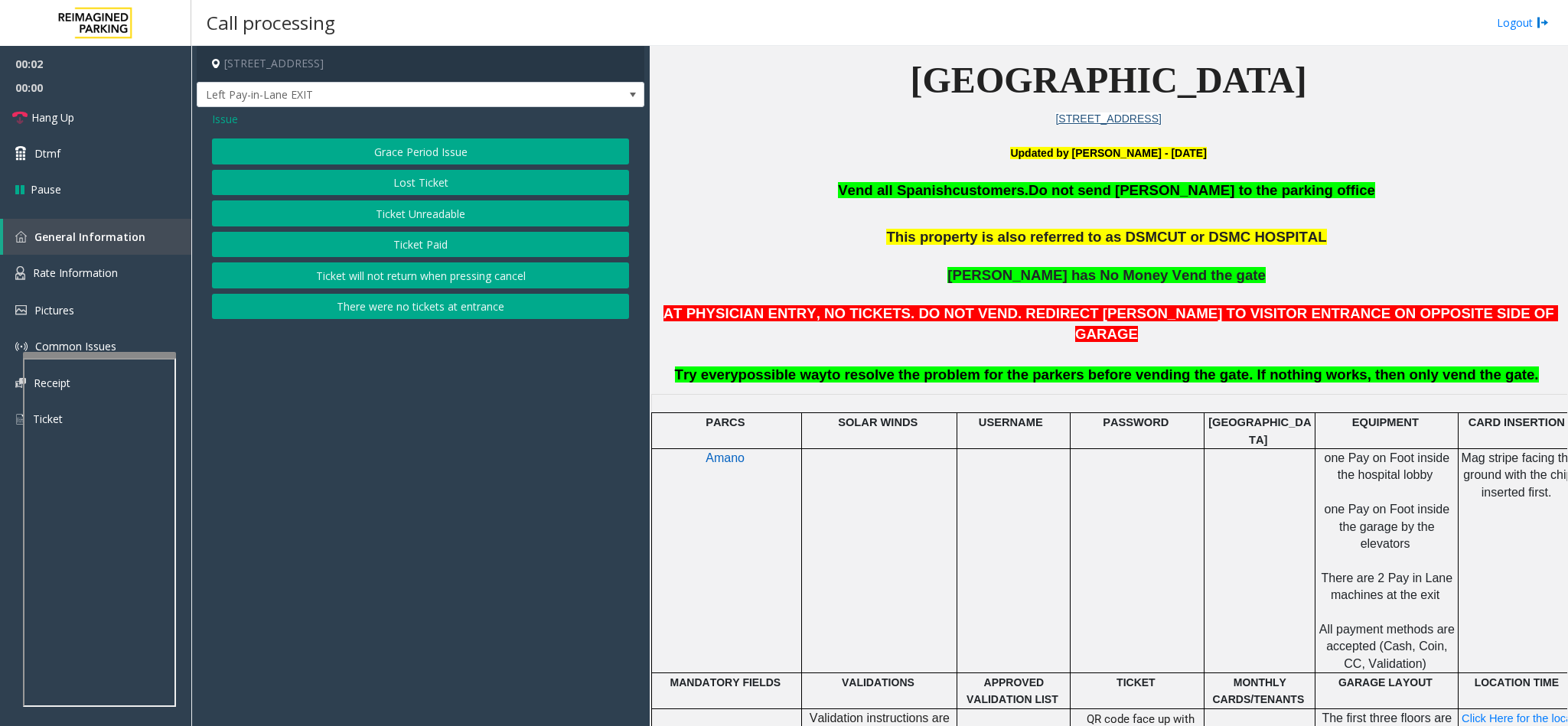
click at [455, 208] on button "Ticket Unreadable" at bounding box center [420, 213] width 417 height 26
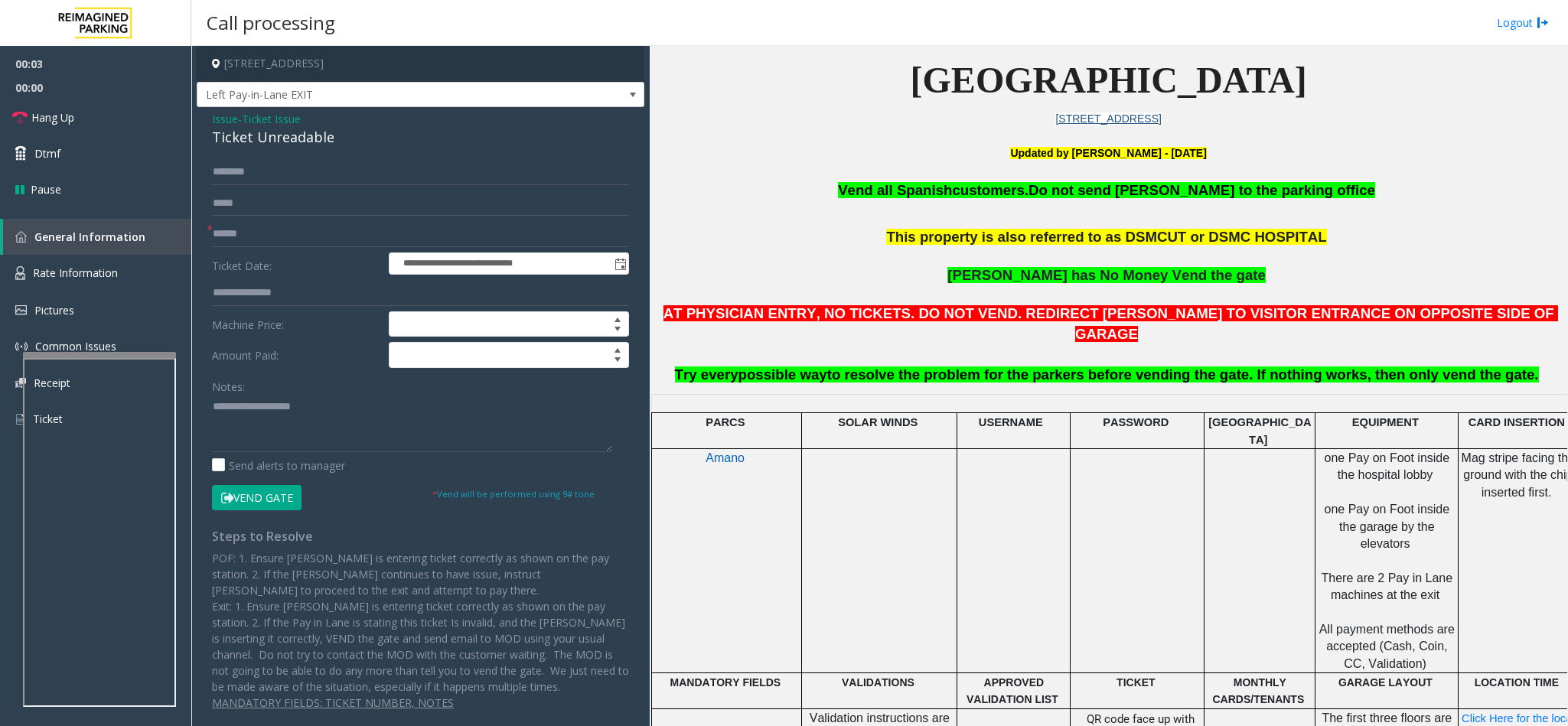
click at [237, 138] on div "Ticket Unreadable" at bounding box center [420, 137] width 417 height 21
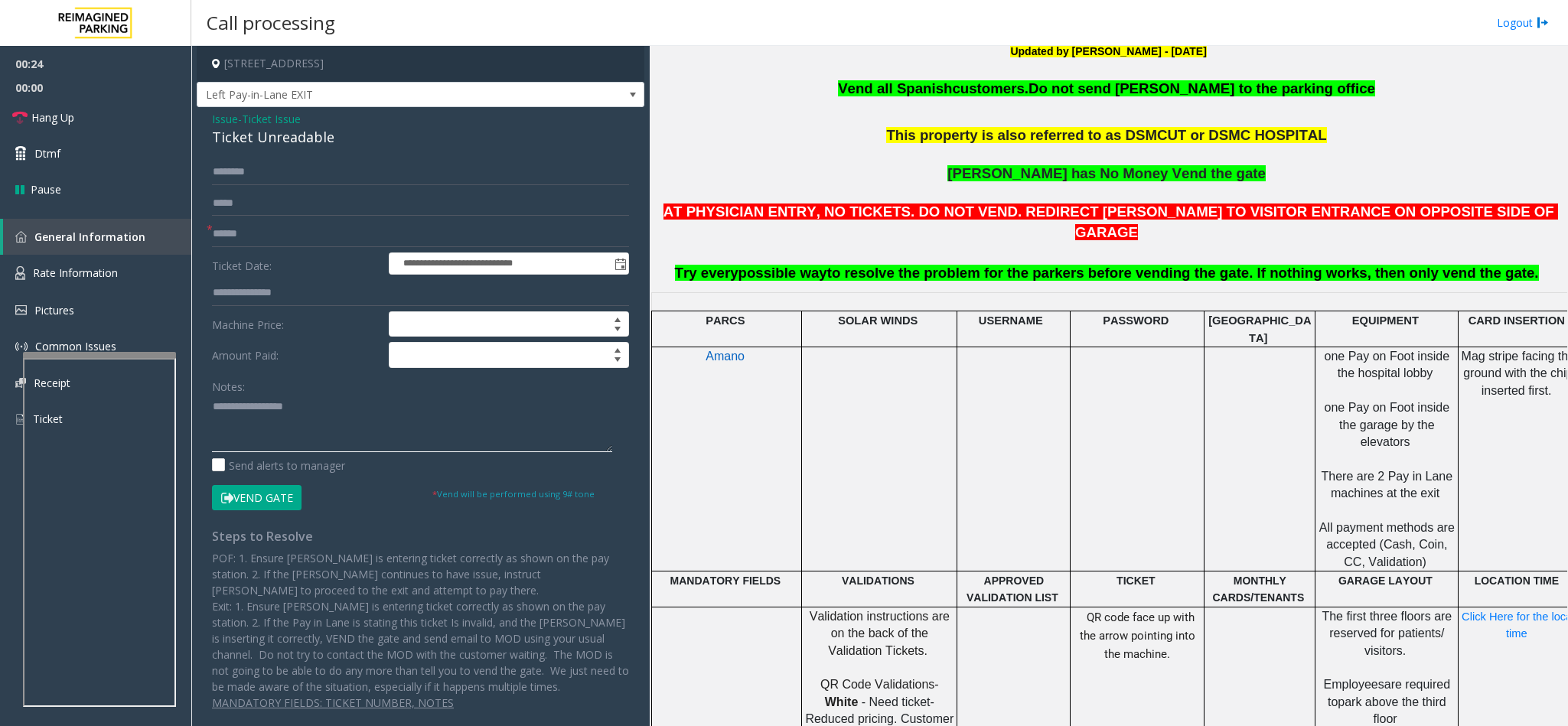
scroll to position [688, 0]
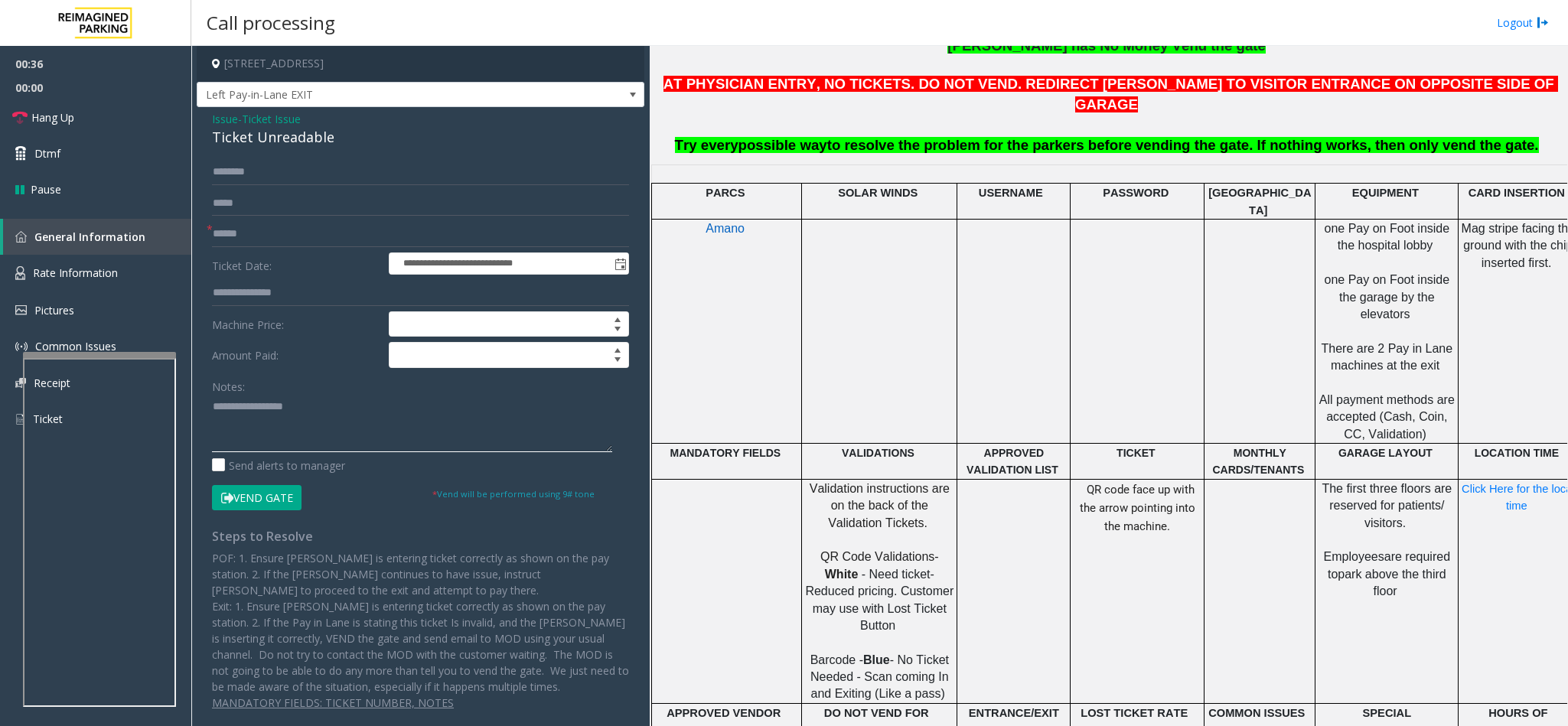
click at [213, 407] on textarea at bounding box center [412, 423] width 400 height 57
click at [374, 414] on textarea at bounding box center [412, 423] width 400 height 57
type textarea "**********"
click at [232, 234] on input "text" at bounding box center [420, 235] width 417 height 26
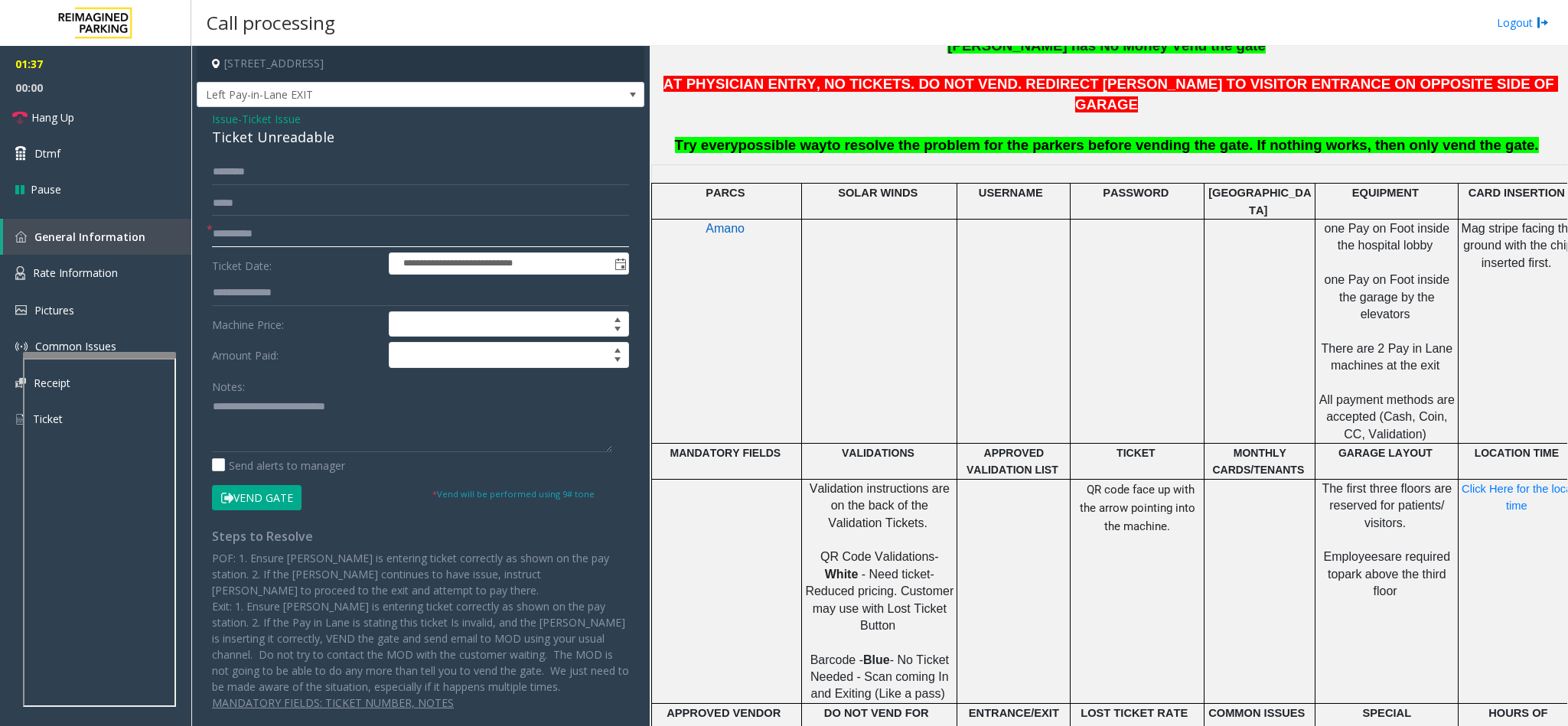
type input "**********"
click at [248, 458] on button "Vend Gate" at bounding box center [256, 498] width 89 height 26
click at [368, 422] on textarea at bounding box center [412, 423] width 400 height 57
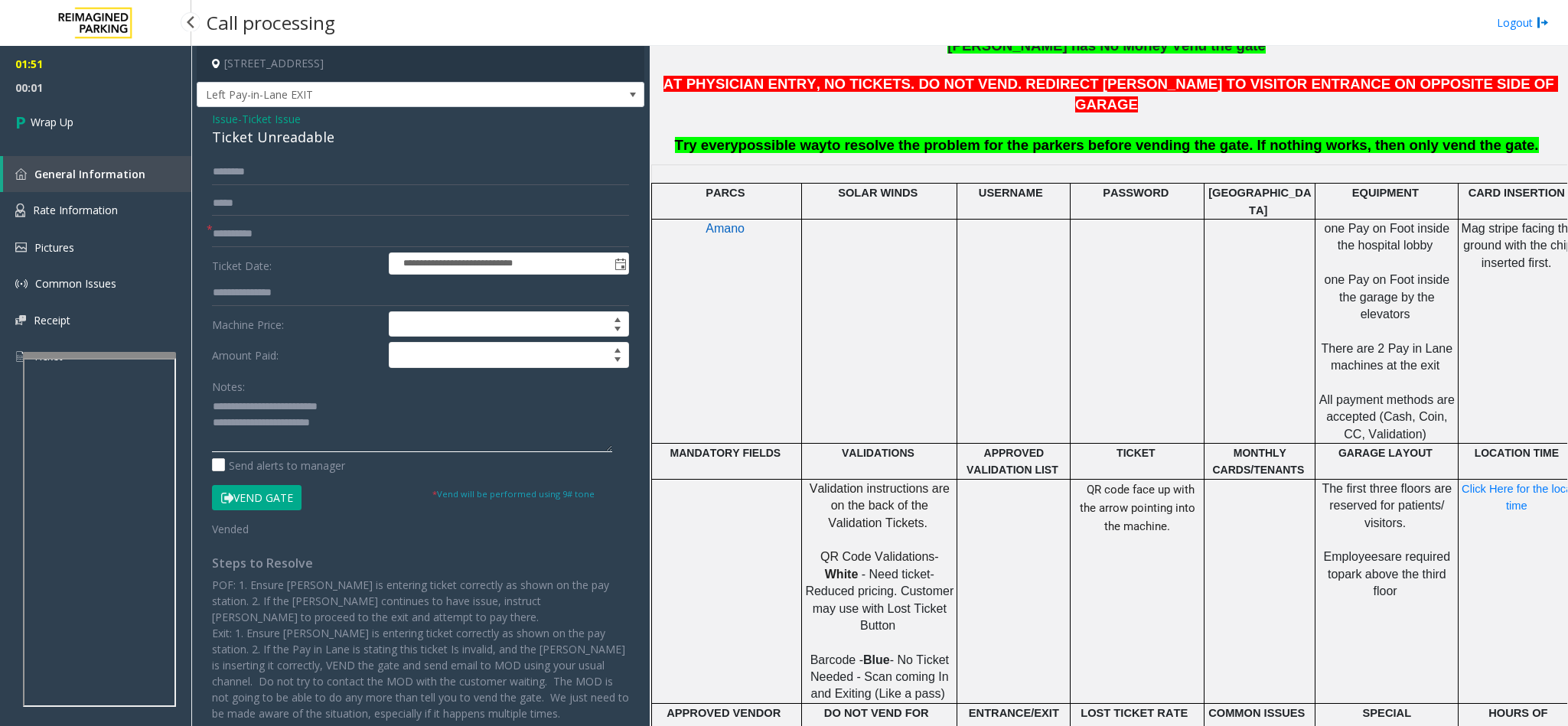
type textarea "**********"
click at [80, 108] on link "Wrap Up" at bounding box center [95, 121] width 191 height 45
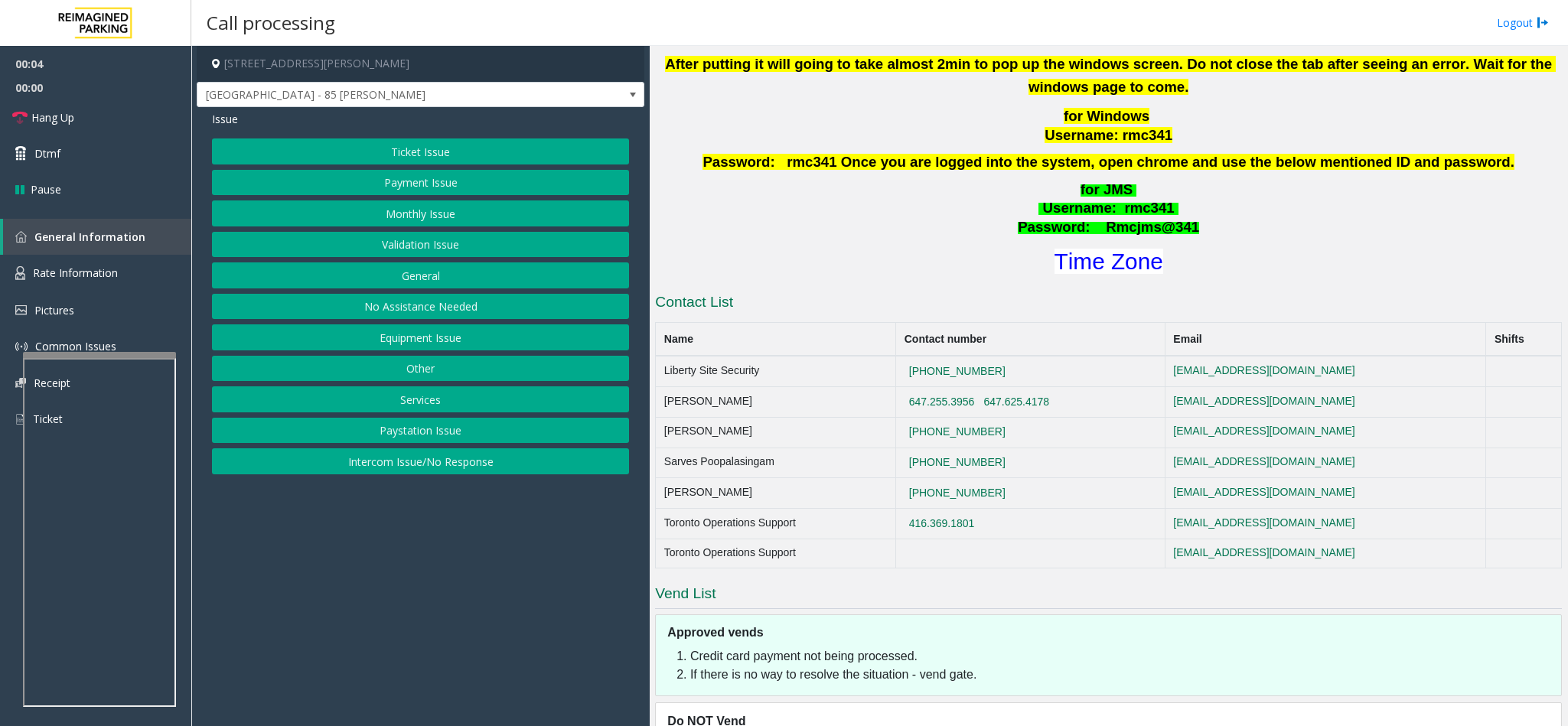
scroll to position [688, 0]
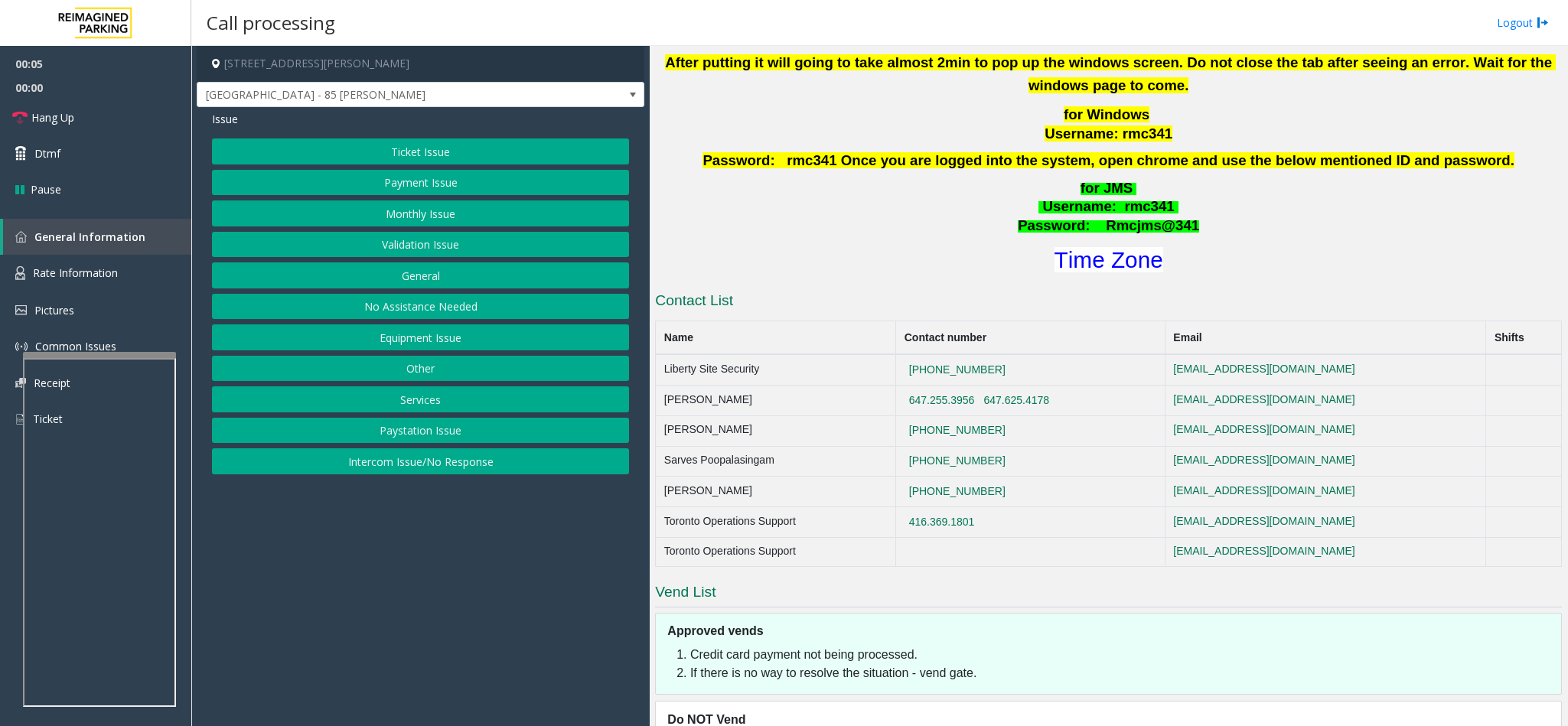
click at [416, 398] on button "Services" at bounding box center [420, 400] width 417 height 26
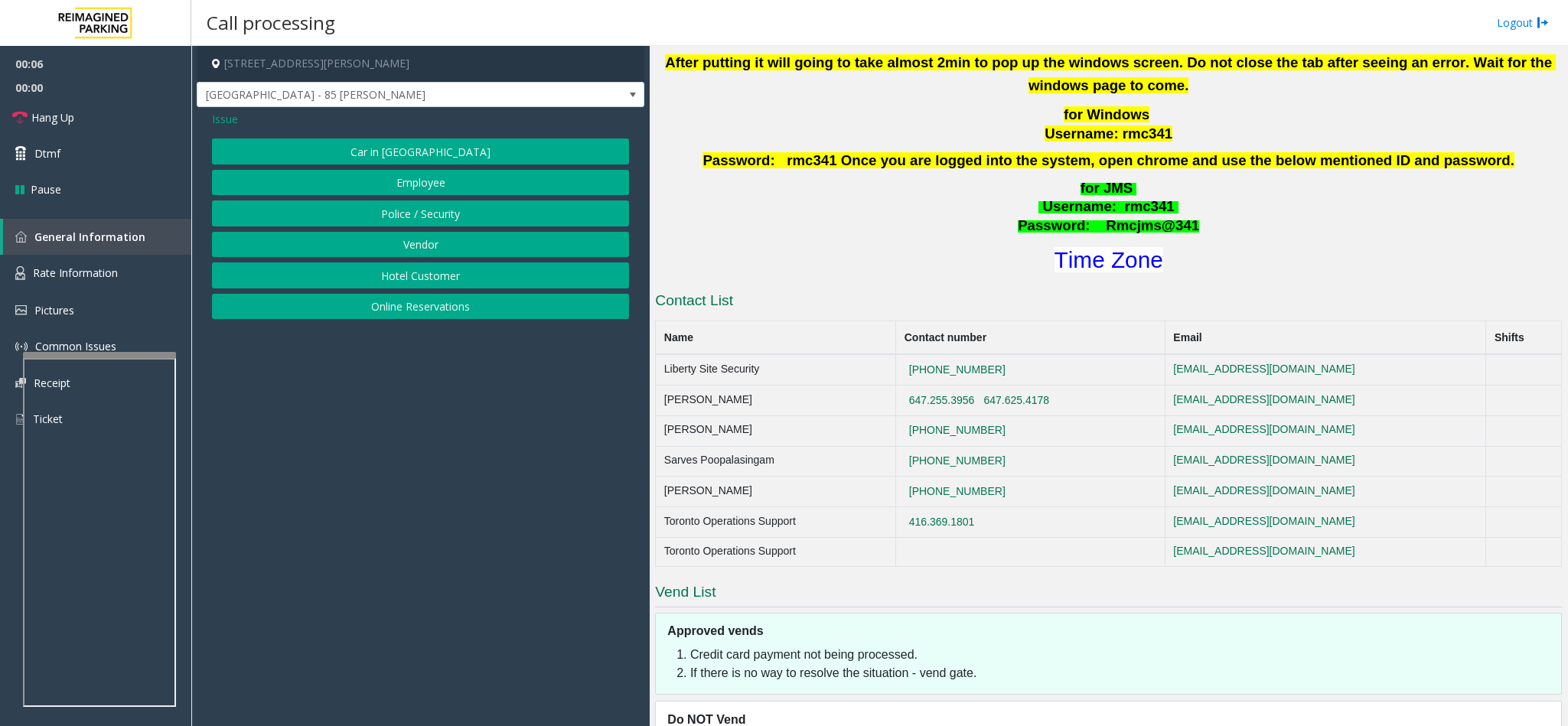
click at [370, 204] on button "Police / Security" at bounding box center [420, 213] width 417 height 26
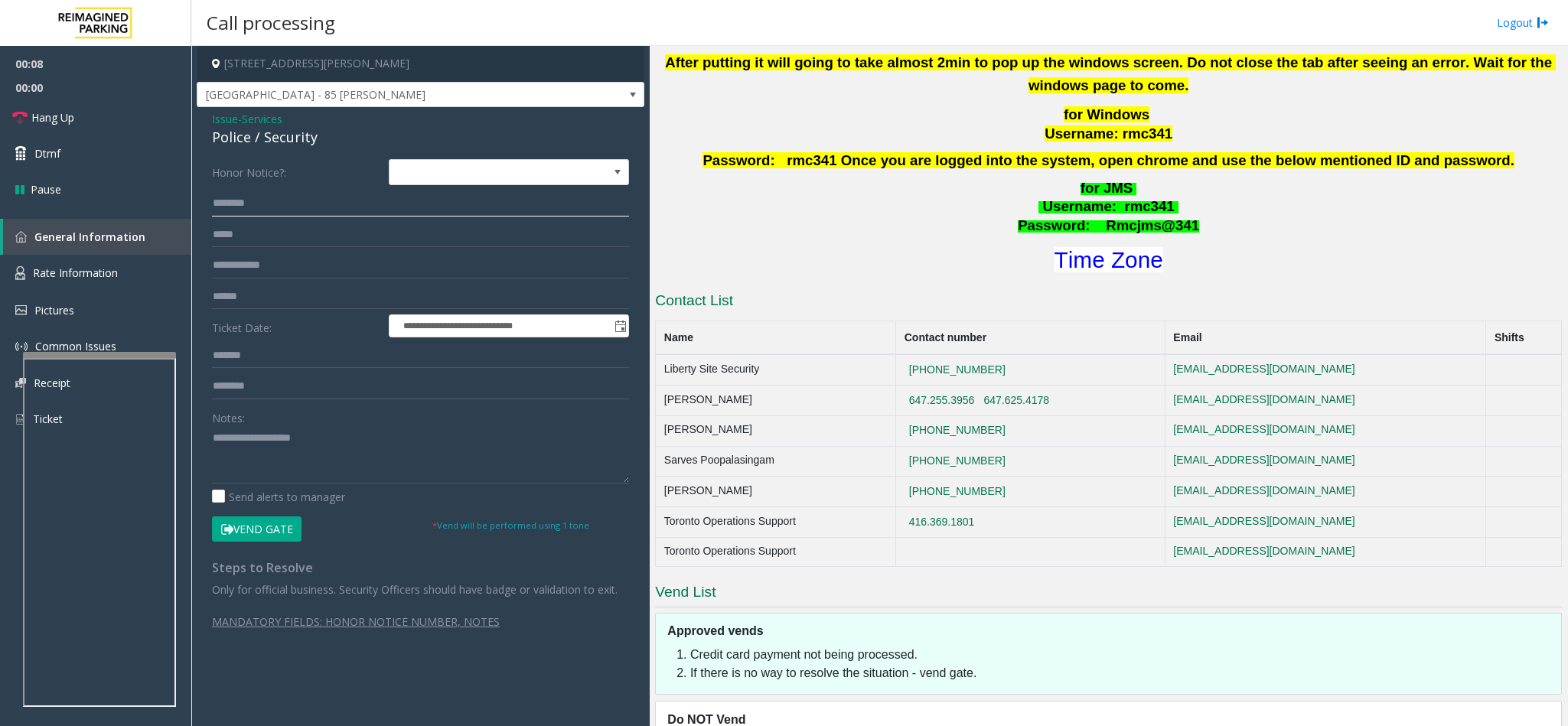
click at [230, 210] on input "text" at bounding box center [420, 203] width 417 height 26
click at [226, 446] on textarea at bounding box center [420, 455] width 417 height 57
type textarea "*******"
click at [225, 199] on input "text" at bounding box center [420, 203] width 417 height 26
type input "*****"
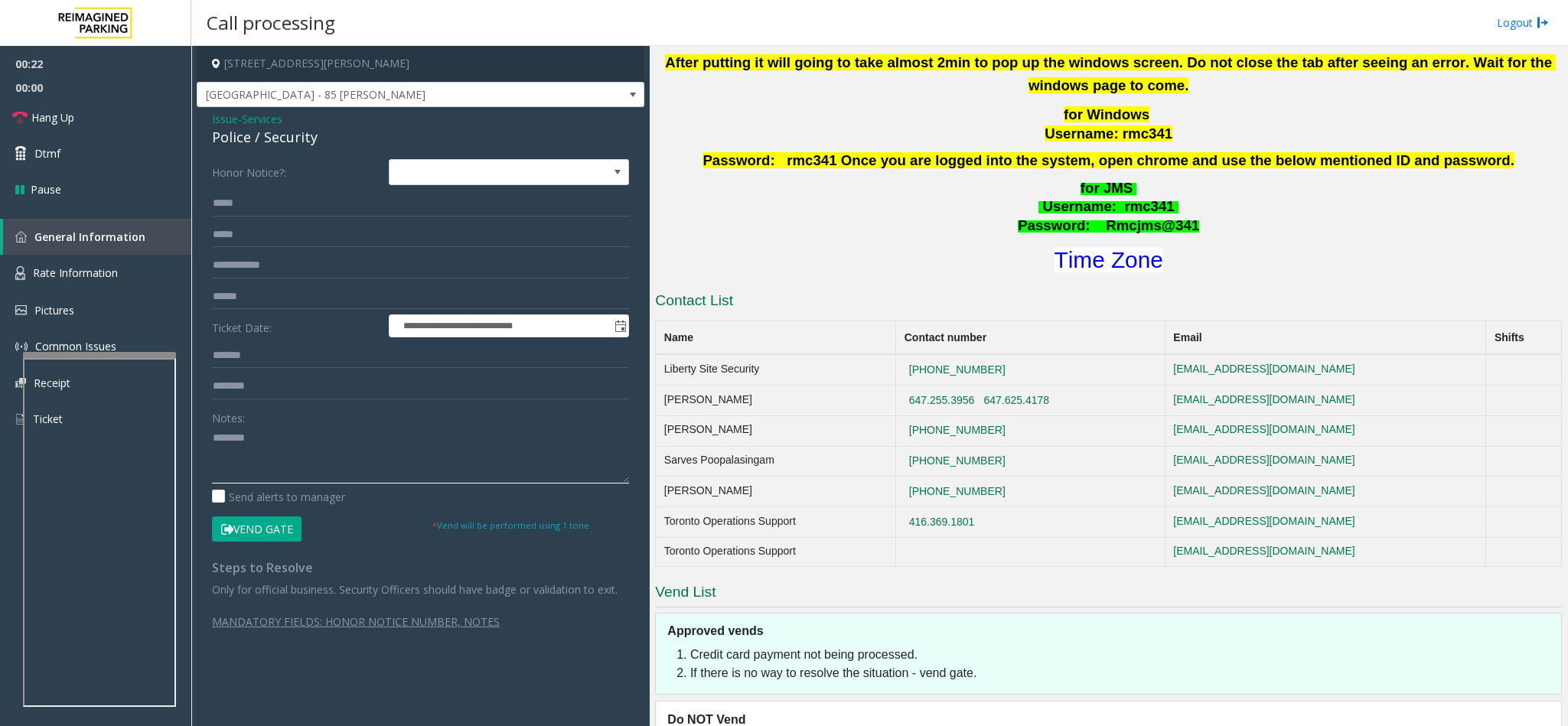
click at [303, 432] on textarea at bounding box center [420, 455] width 417 height 57
drag, startPoint x: 259, startPoint y: 139, endPoint x: 326, endPoint y: 130, distance: 67.6
click at [326, 130] on div "Police / Security" at bounding box center [420, 137] width 417 height 21
click at [246, 267] on input "text" at bounding box center [420, 266] width 417 height 26
click at [333, 429] on textarea at bounding box center [420, 455] width 417 height 57
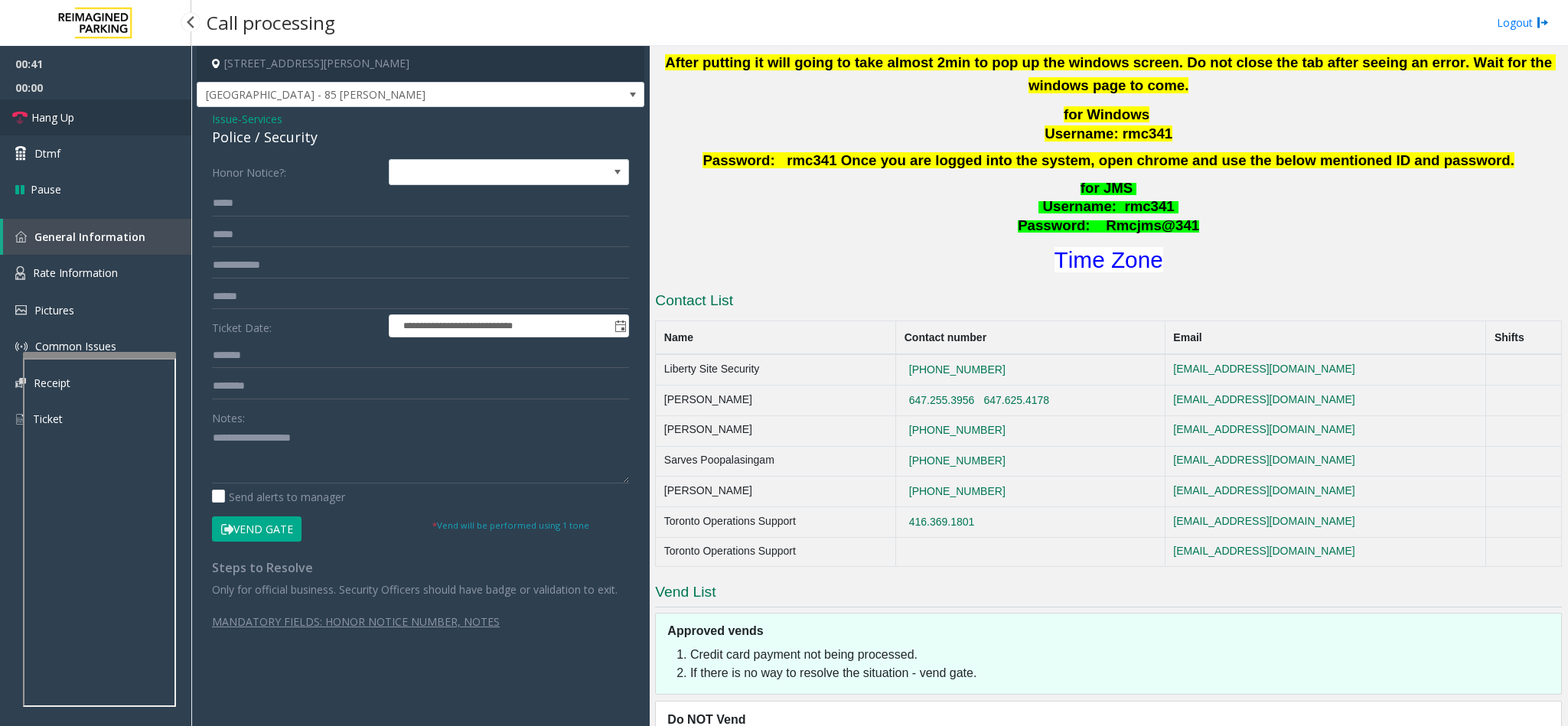
click at [74, 121] on span "Hang Up" at bounding box center [53, 117] width 43 height 16
click at [235, 458] on textarea at bounding box center [420, 455] width 417 height 57
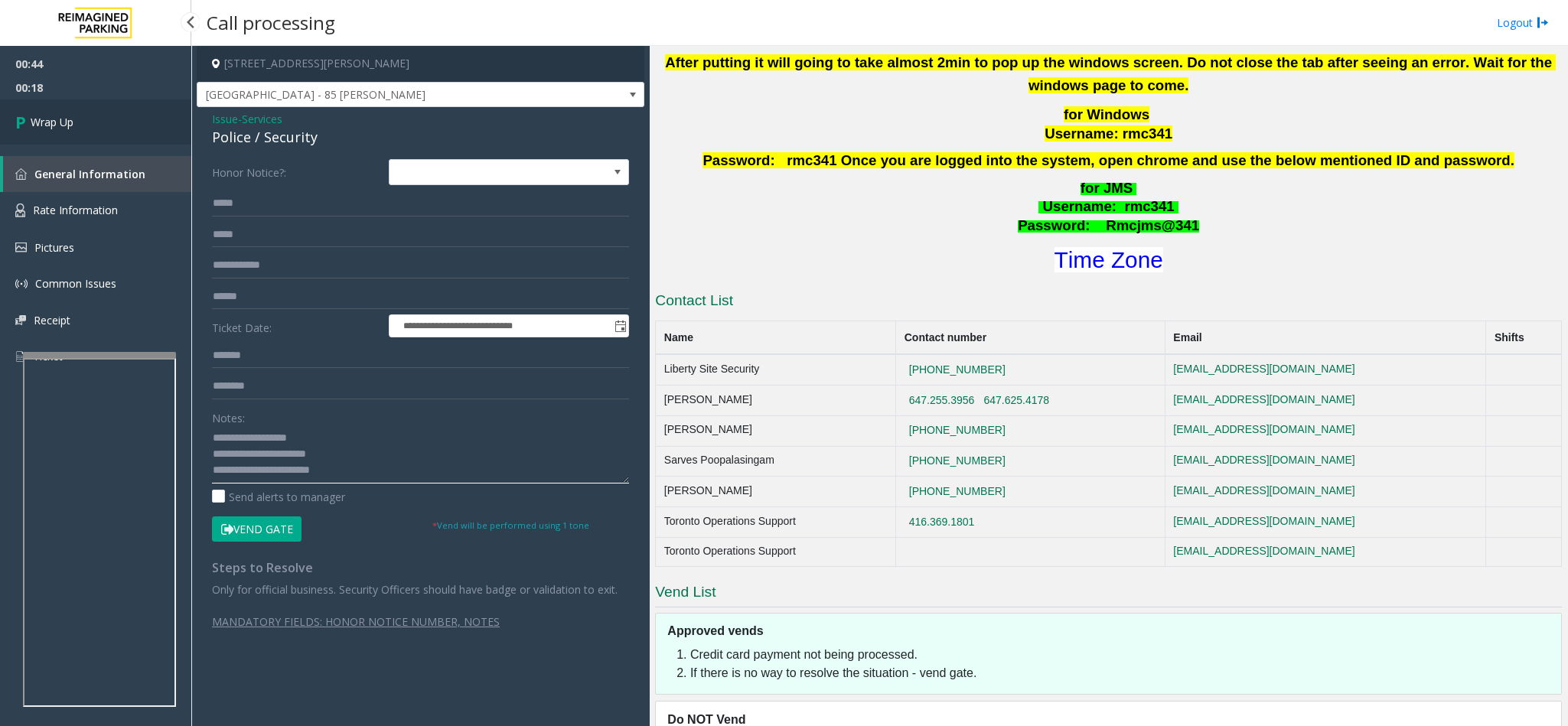
type textarea "**********"
click at [85, 125] on link "Wrap Up" at bounding box center [95, 121] width 191 height 45
